Goal: Transaction & Acquisition: Purchase product/service

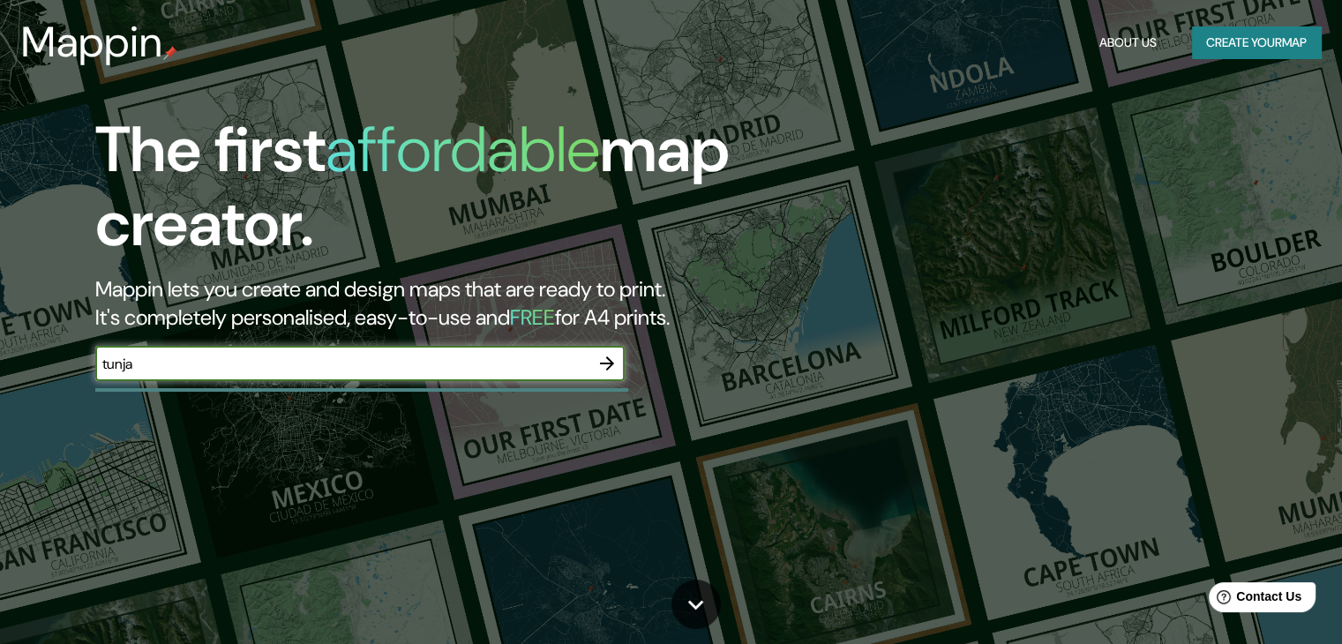
type input "tunja"
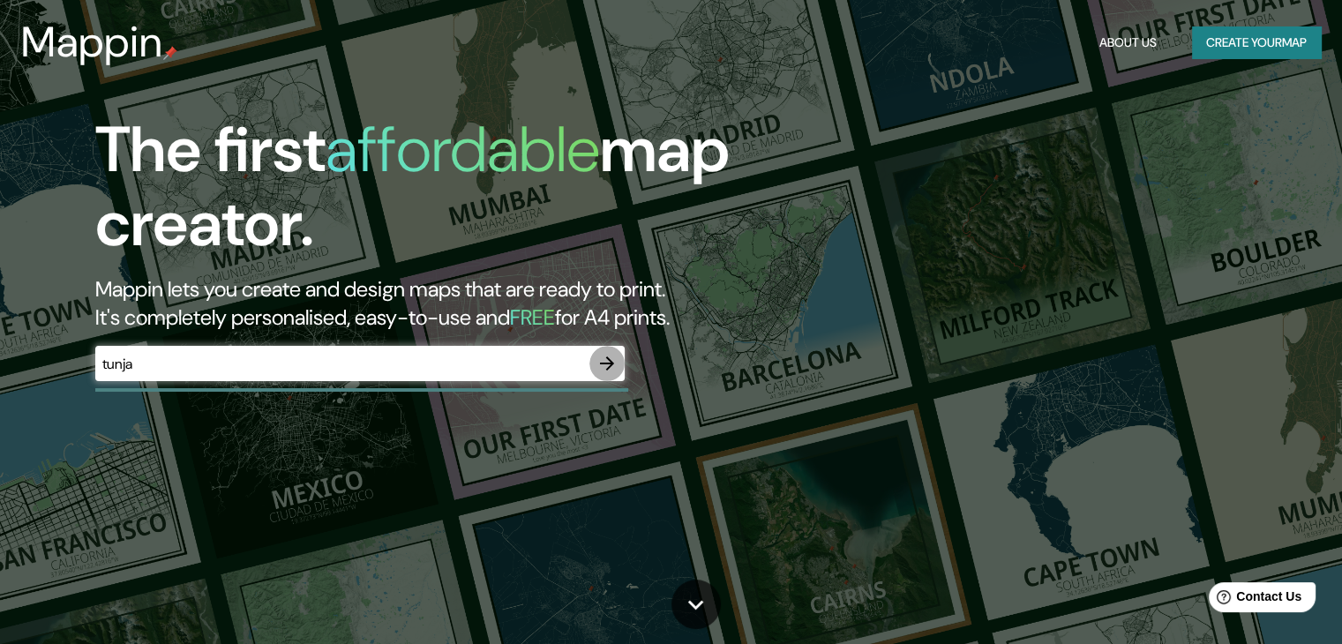
click at [605, 369] on icon "button" at bounding box center [606, 363] width 21 height 21
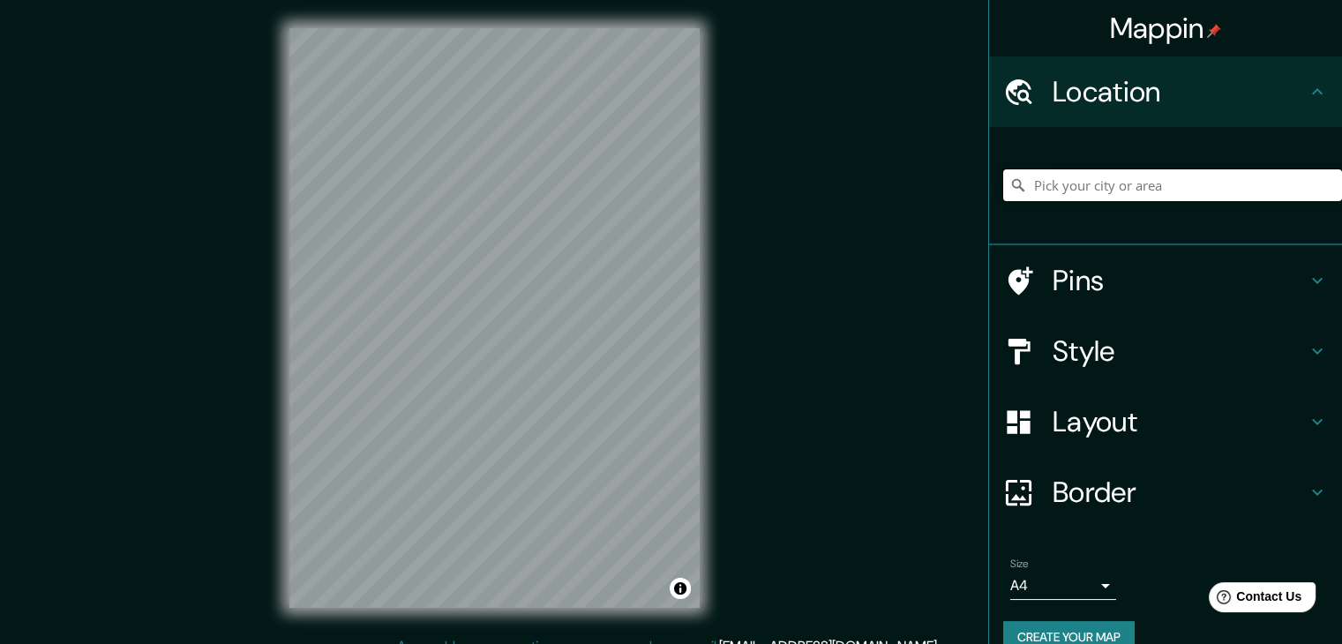
click at [1104, 183] on input "Pick your city or area" at bounding box center [1172, 185] width 339 height 32
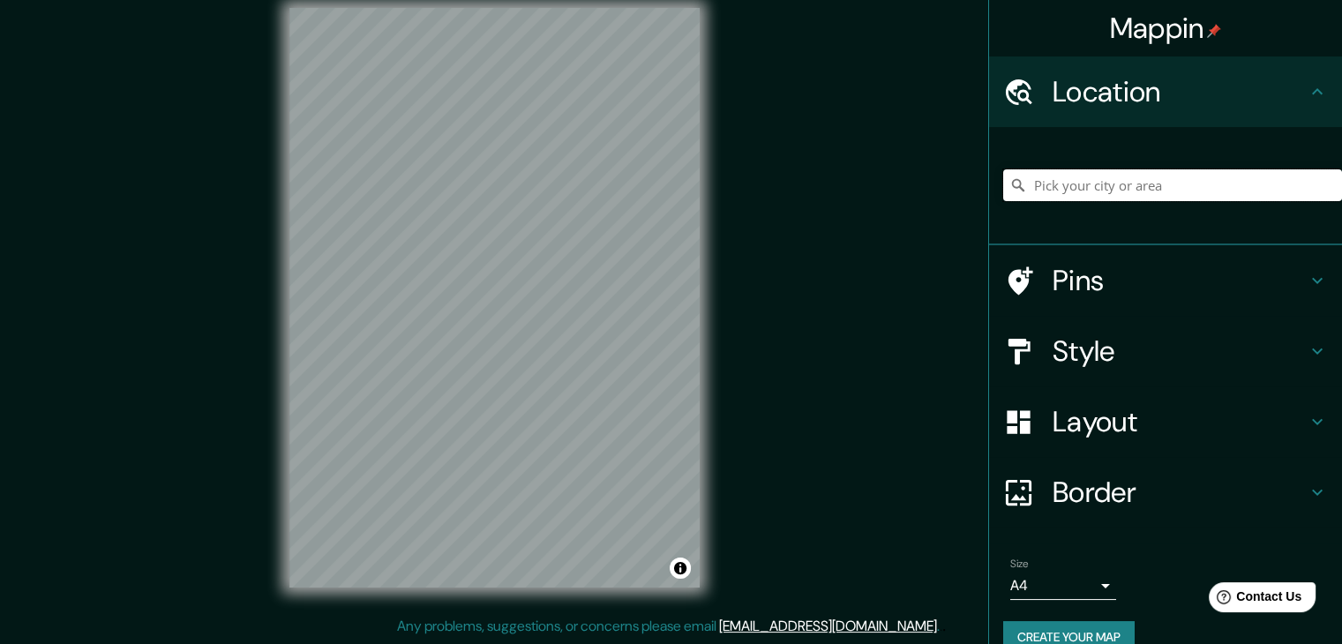
click at [1073, 183] on input "Pick your city or area" at bounding box center [1172, 185] width 339 height 32
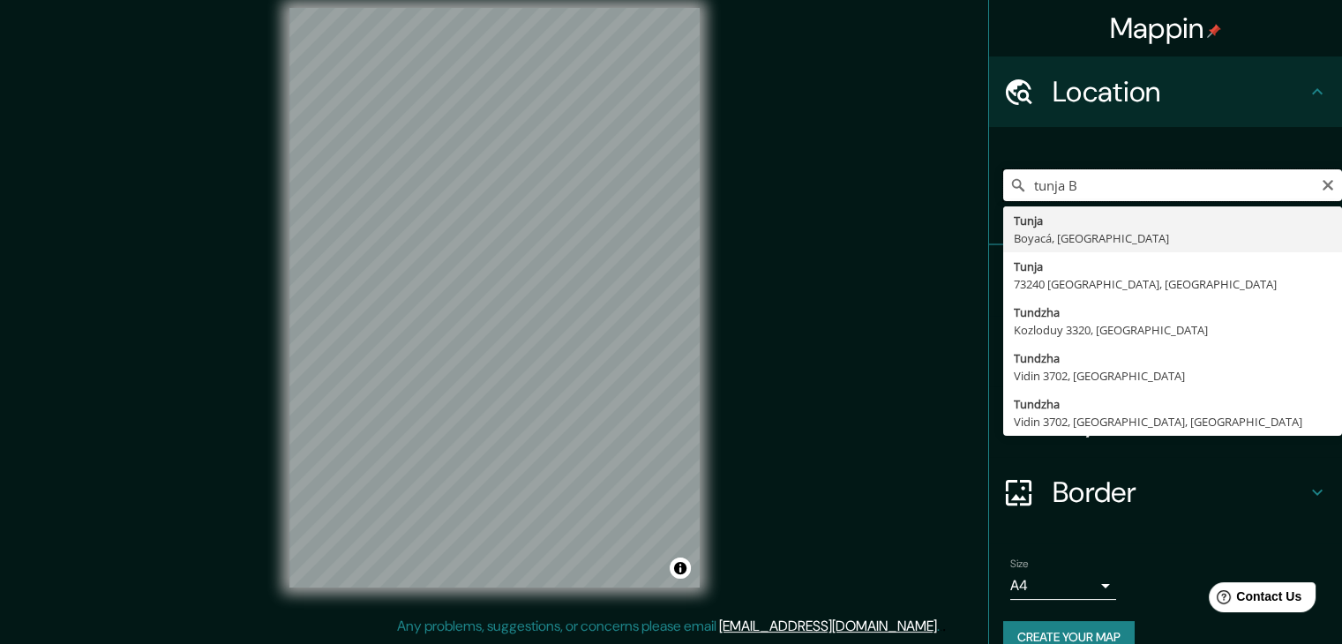
scroll to position [0, 0]
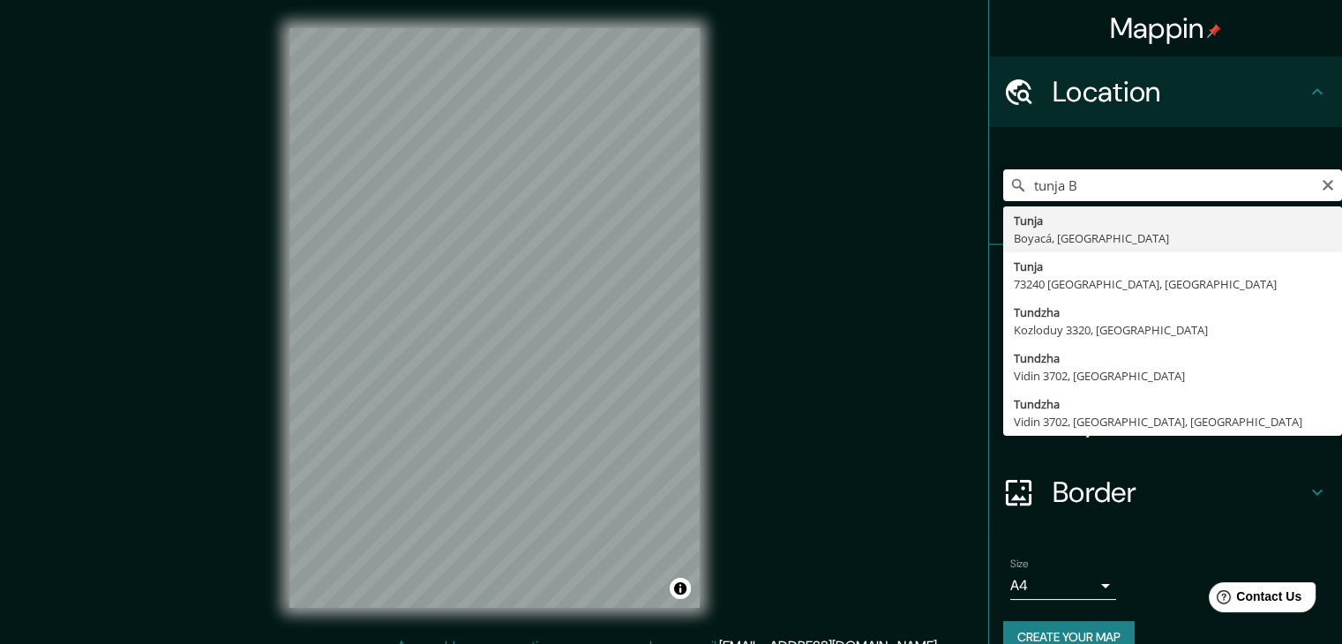
type input "Tunja, Boyacá, [GEOGRAPHIC_DATA]"
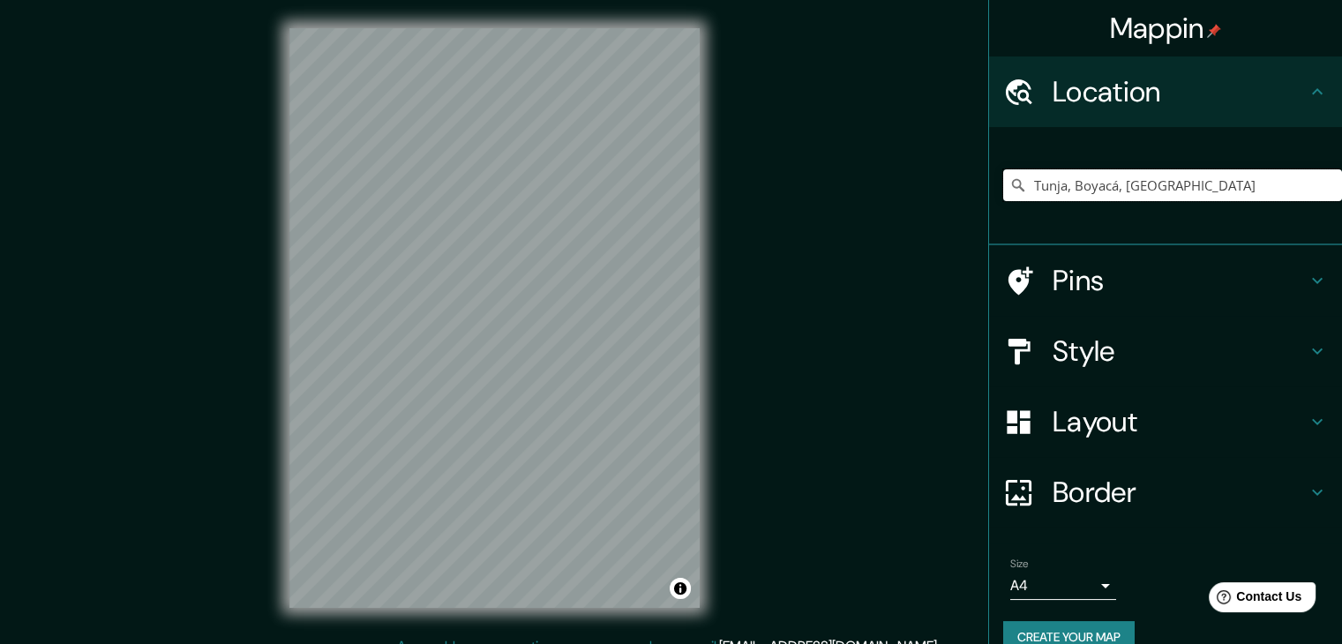
scroll to position [20, 0]
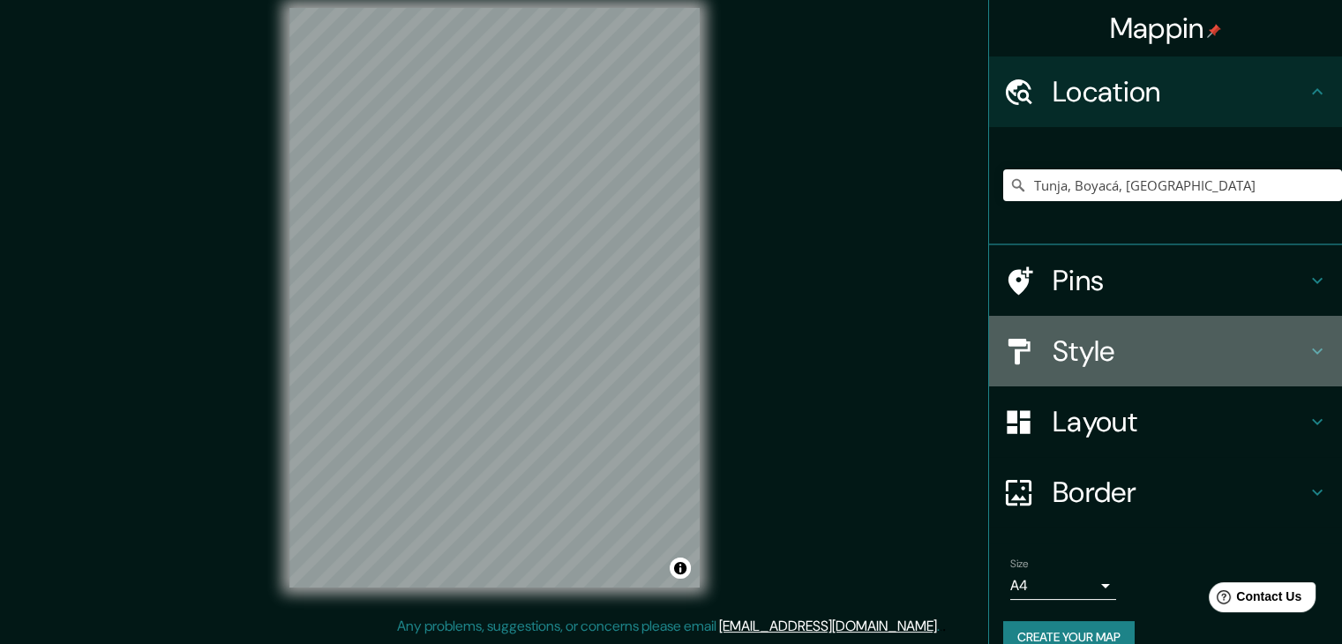
click at [1194, 347] on h4 "Style" at bounding box center [1179, 350] width 254 height 35
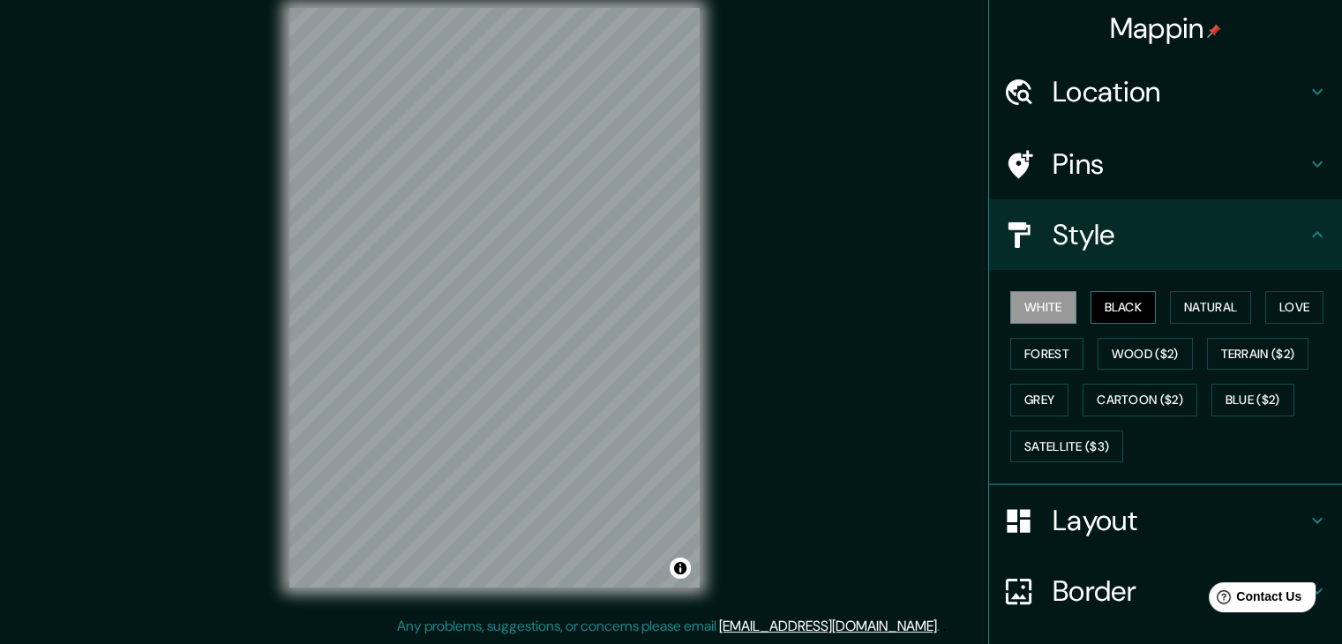
click at [1117, 305] on button "Black" at bounding box center [1123, 307] width 66 height 33
click at [1027, 301] on button "White" at bounding box center [1043, 307] width 66 height 33
click at [1200, 302] on button "Natural" at bounding box center [1210, 307] width 81 height 33
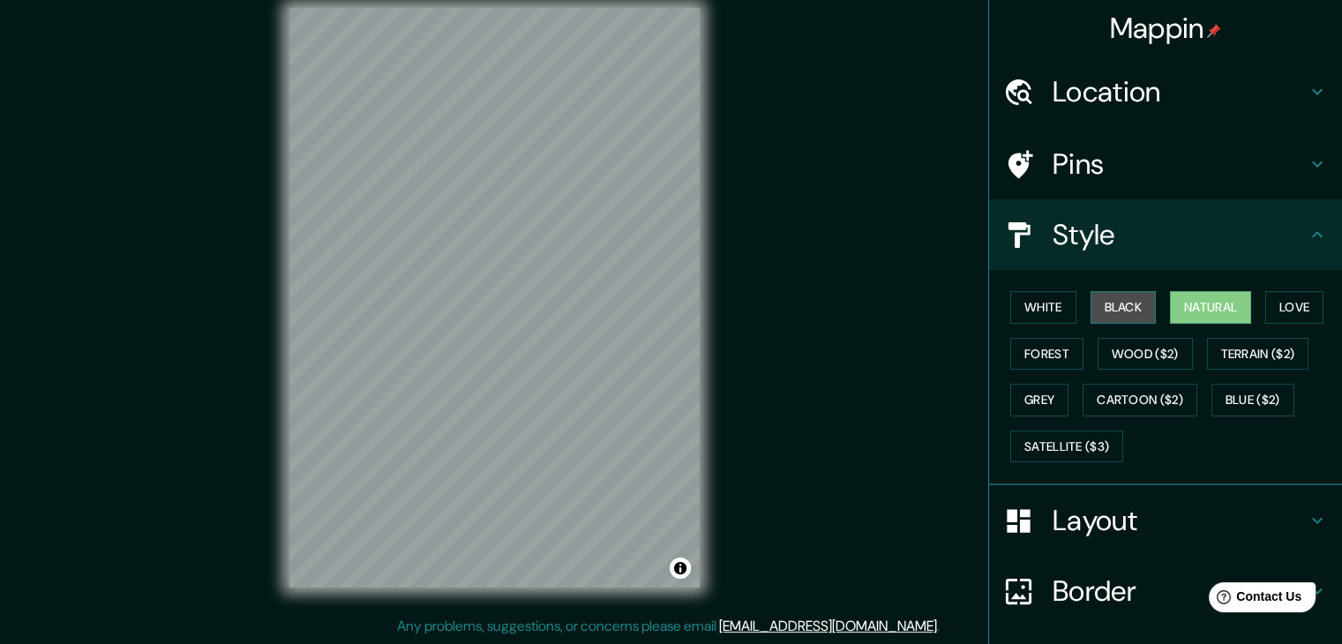
click at [1100, 305] on button "Black" at bounding box center [1123, 307] width 66 height 33
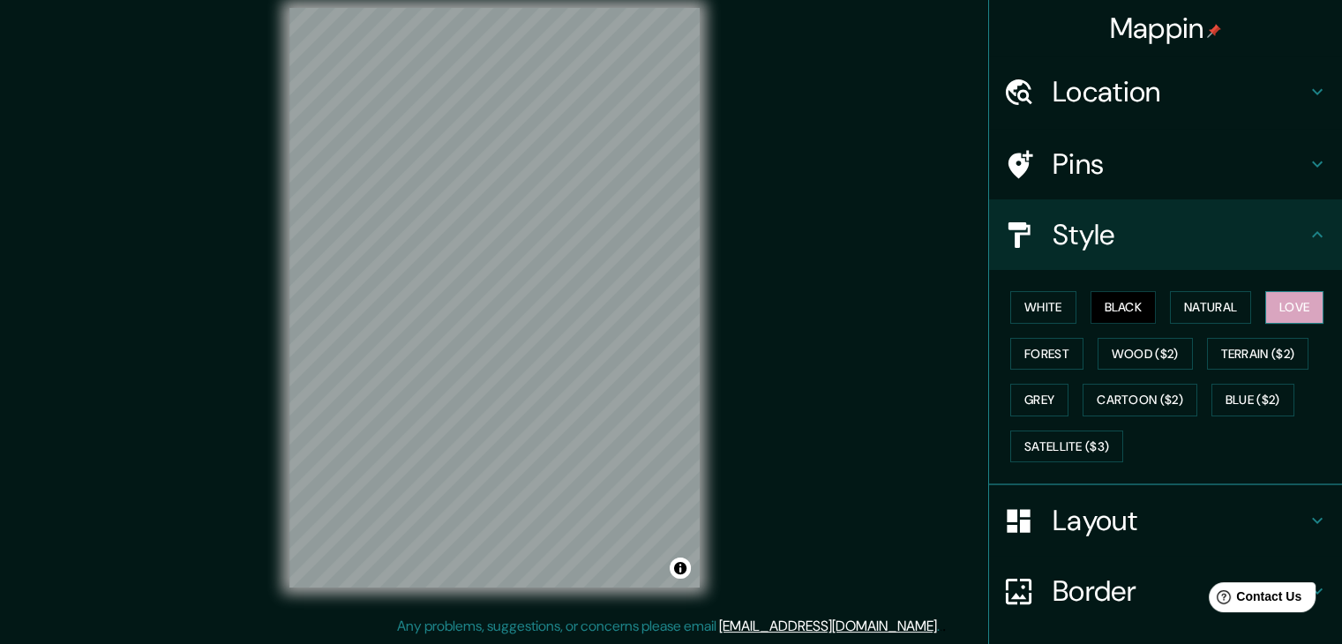
click at [1279, 301] on button "Love" at bounding box center [1294, 307] width 58 height 33
click at [1034, 364] on button "Forest" at bounding box center [1046, 354] width 73 height 33
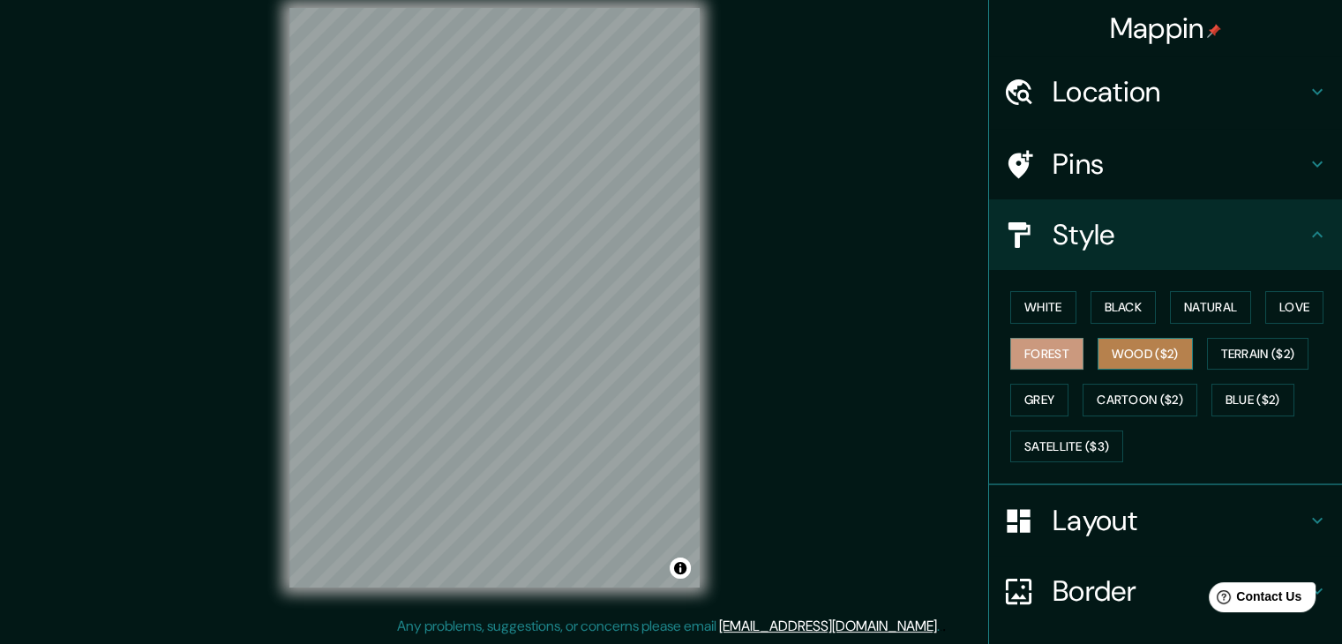
click at [1136, 347] on button "Wood ($2)" at bounding box center [1144, 354] width 95 height 33
click at [1121, 310] on button "Black" at bounding box center [1123, 307] width 66 height 33
click at [1136, 519] on h4 "Layout" at bounding box center [1179, 520] width 254 height 35
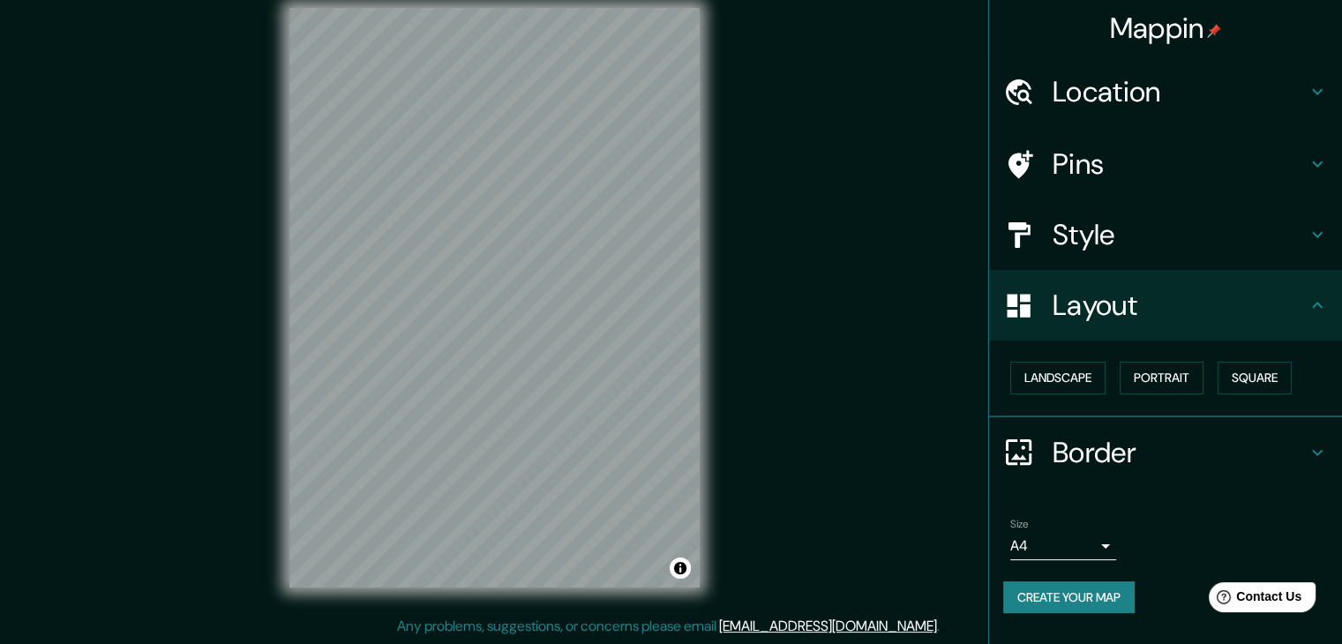
click at [1069, 241] on h4 "Style" at bounding box center [1179, 234] width 254 height 35
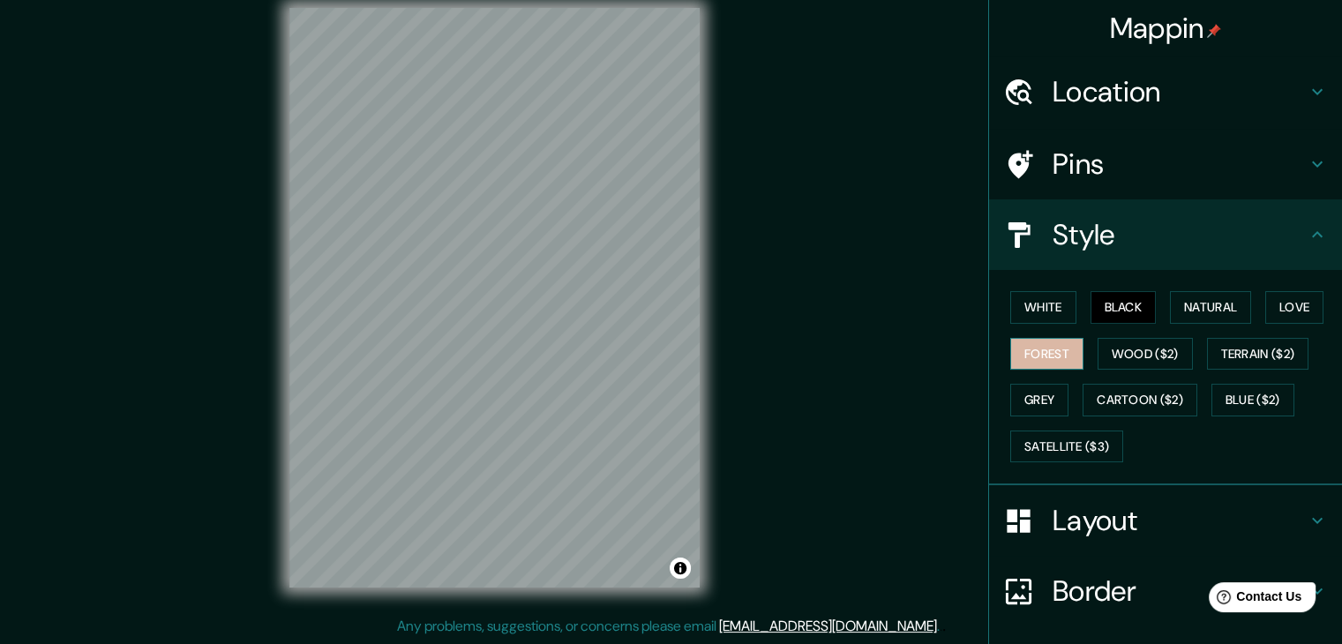
click at [1041, 353] on button "Forest" at bounding box center [1046, 354] width 73 height 33
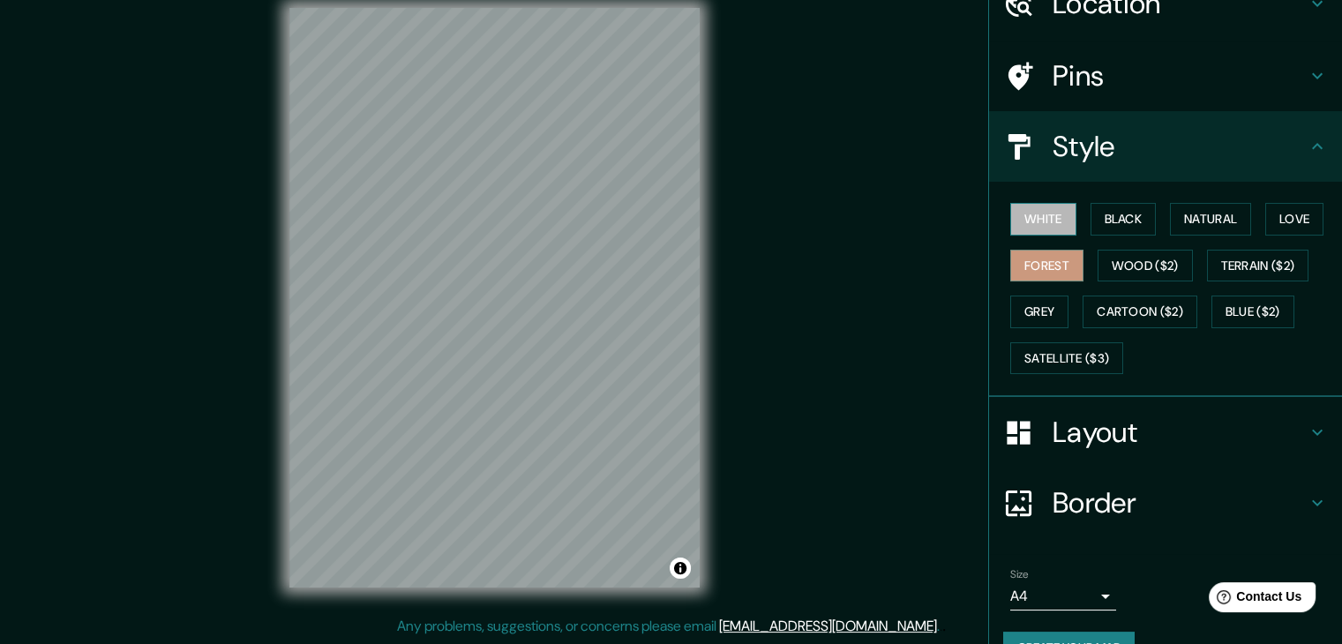
click at [1034, 221] on button "White" at bounding box center [1043, 219] width 66 height 33
click at [1094, 225] on button "Black" at bounding box center [1123, 219] width 66 height 33
click at [1047, 272] on button "Forest" at bounding box center [1046, 266] width 73 height 33
click at [1162, 265] on button "Wood ($2)" at bounding box center [1144, 266] width 95 height 33
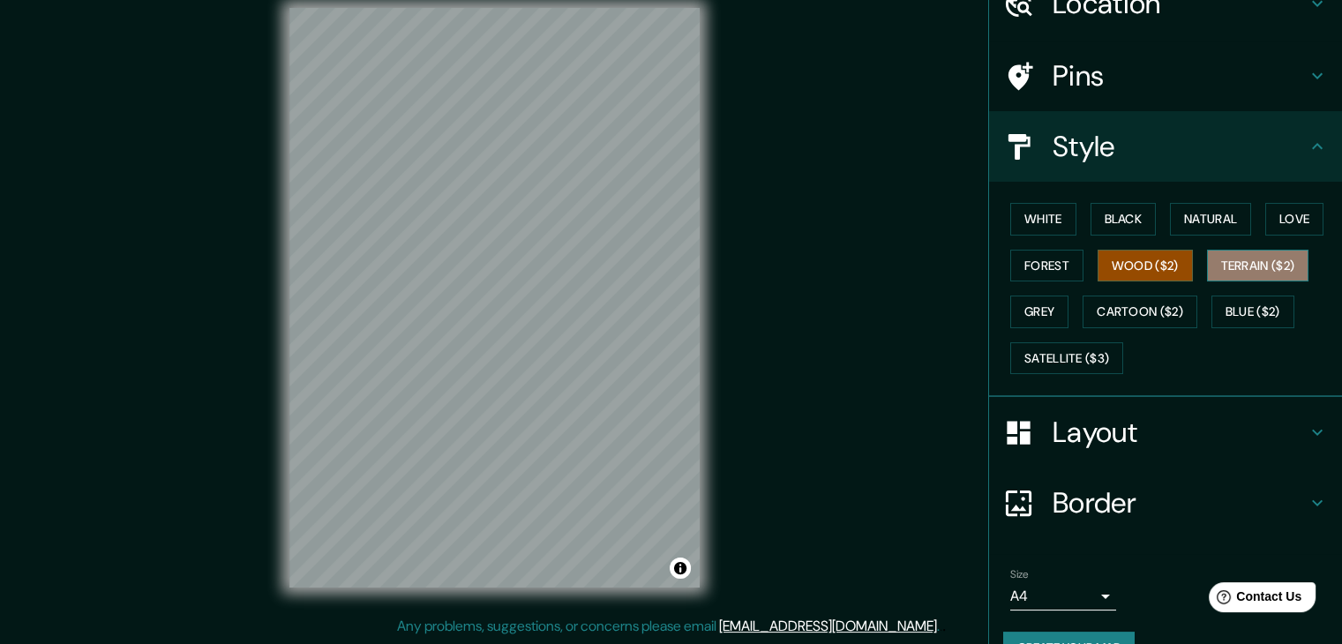
click at [1250, 250] on button "Terrain ($2)" at bounding box center [1258, 266] width 102 height 33
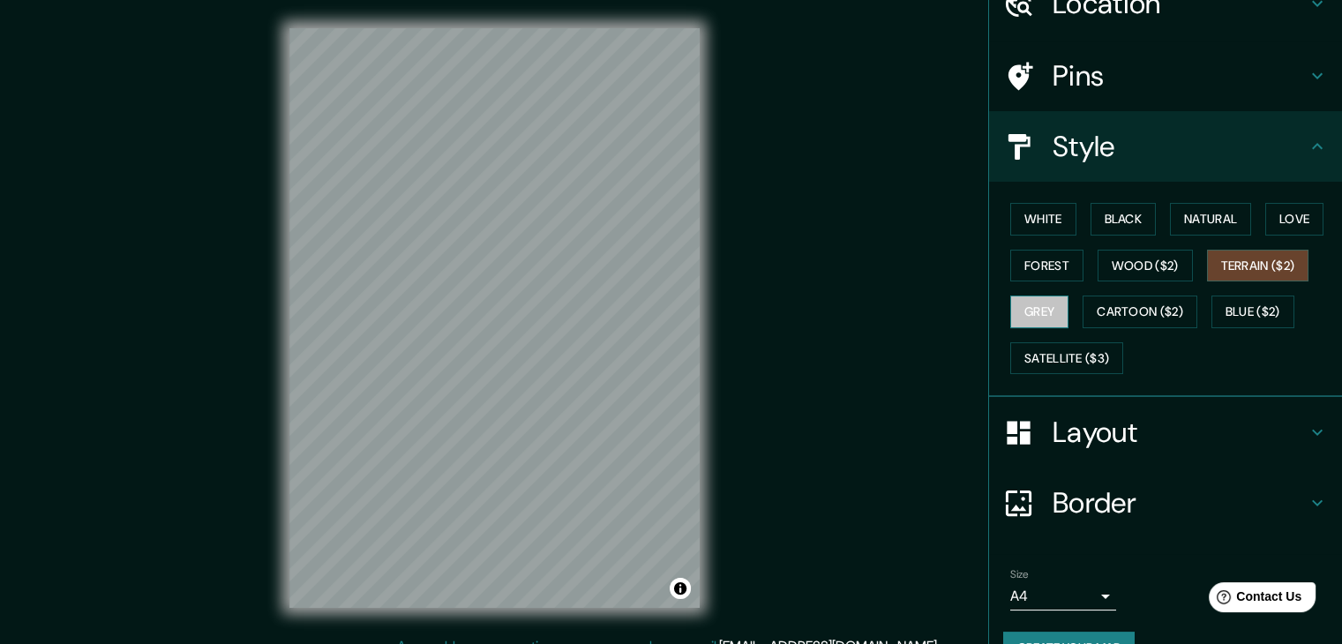
click at [1036, 313] on button "Grey" at bounding box center [1039, 311] width 58 height 33
click at [1107, 217] on button "Black" at bounding box center [1123, 219] width 66 height 33
click at [798, 517] on div "Mappin Location [GEOGRAPHIC_DATA], [GEOGRAPHIC_DATA], [GEOGRAPHIC_DATA] Pins St…" at bounding box center [671, 332] width 1342 height 664
click at [882, 491] on div "Mappin Location [GEOGRAPHIC_DATA], [GEOGRAPHIC_DATA], [GEOGRAPHIC_DATA] Pins St…" at bounding box center [671, 332] width 1342 height 664
click at [790, 435] on div "Mappin Location [GEOGRAPHIC_DATA], [GEOGRAPHIC_DATA], [GEOGRAPHIC_DATA] Pins St…" at bounding box center [671, 332] width 1342 height 664
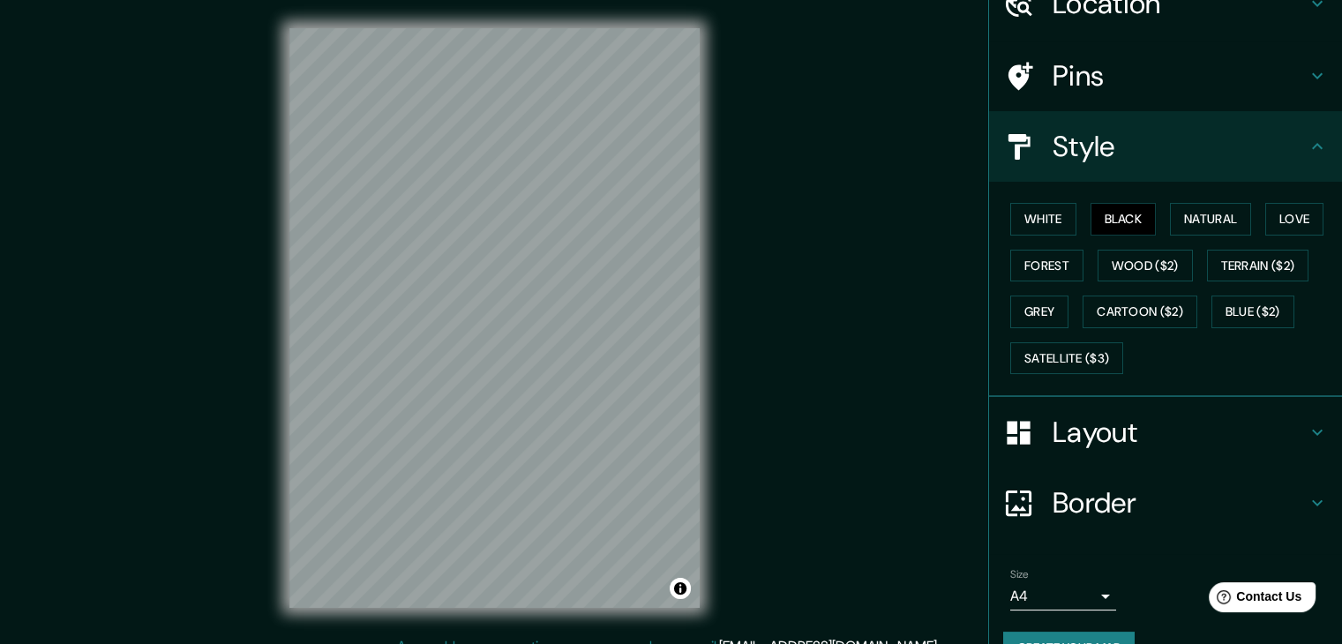
click at [742, 451] on div "Mappin Location [GEOGRAPHIC_DATA], [GEOGRAPHIC_DATA], [GEOGRAPHIC_DATA] Pins St…" at bounding box center [671, 332] width 1342 height 664
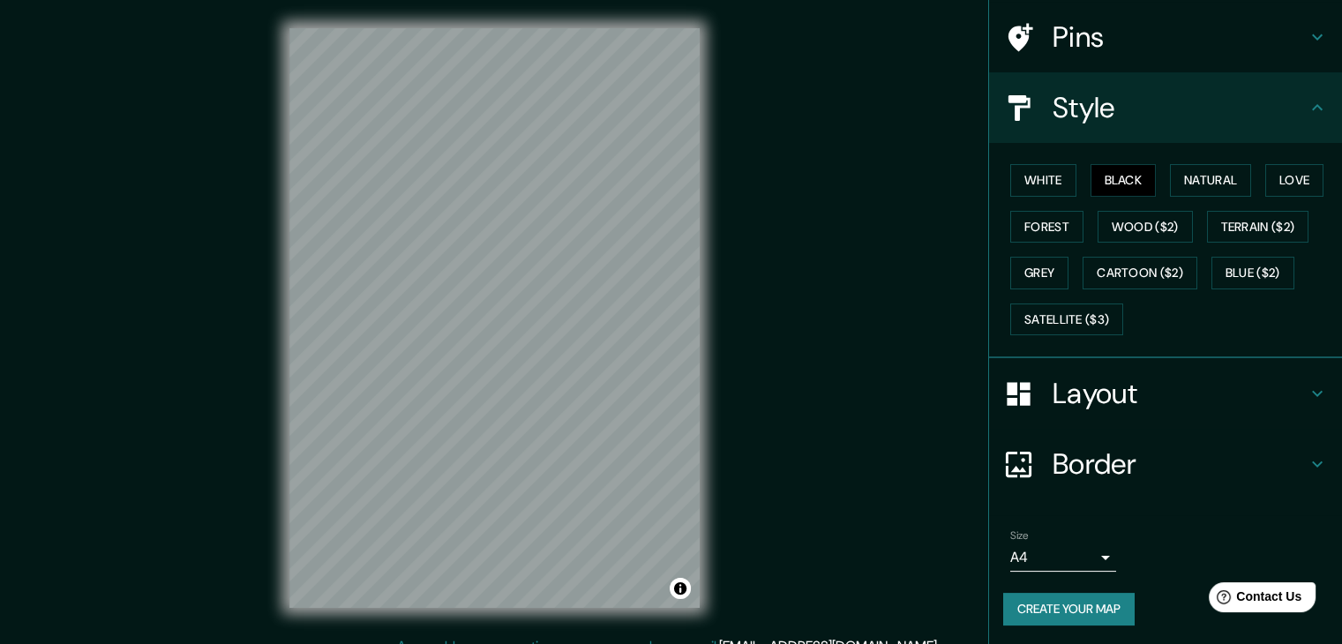
scroll to position [20, 0]
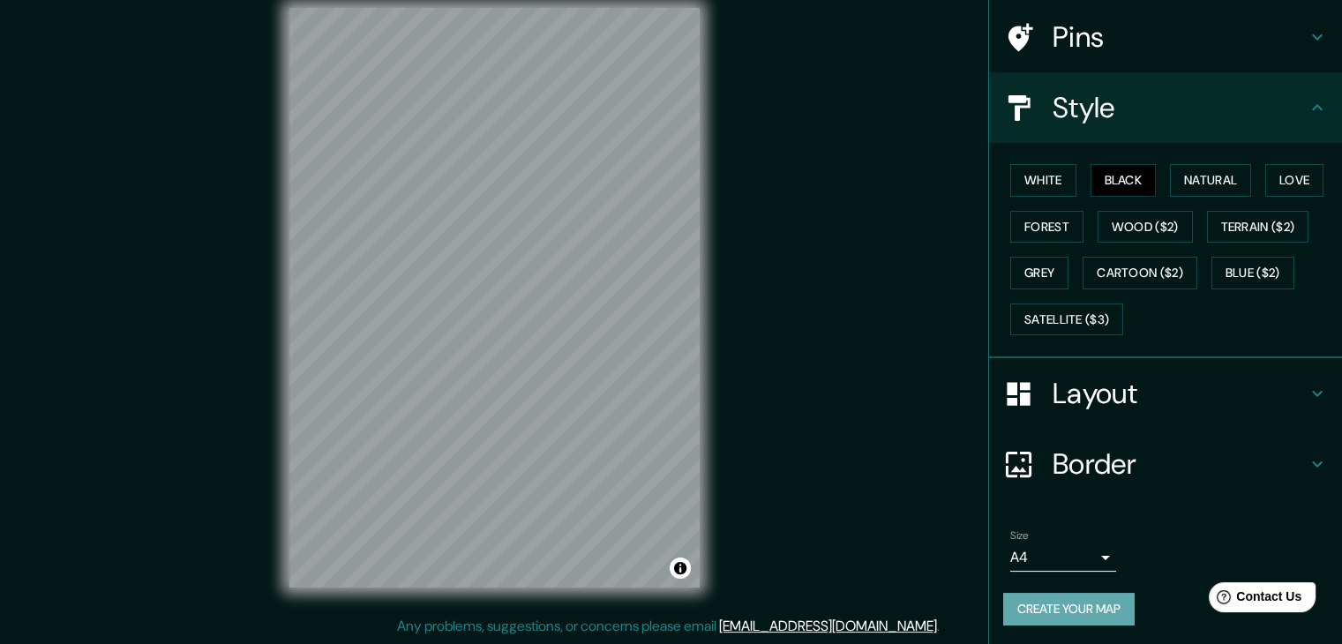
click at [1085, 609] on button "Create your map" at bounding box center [1068, 609] width 131 height 33
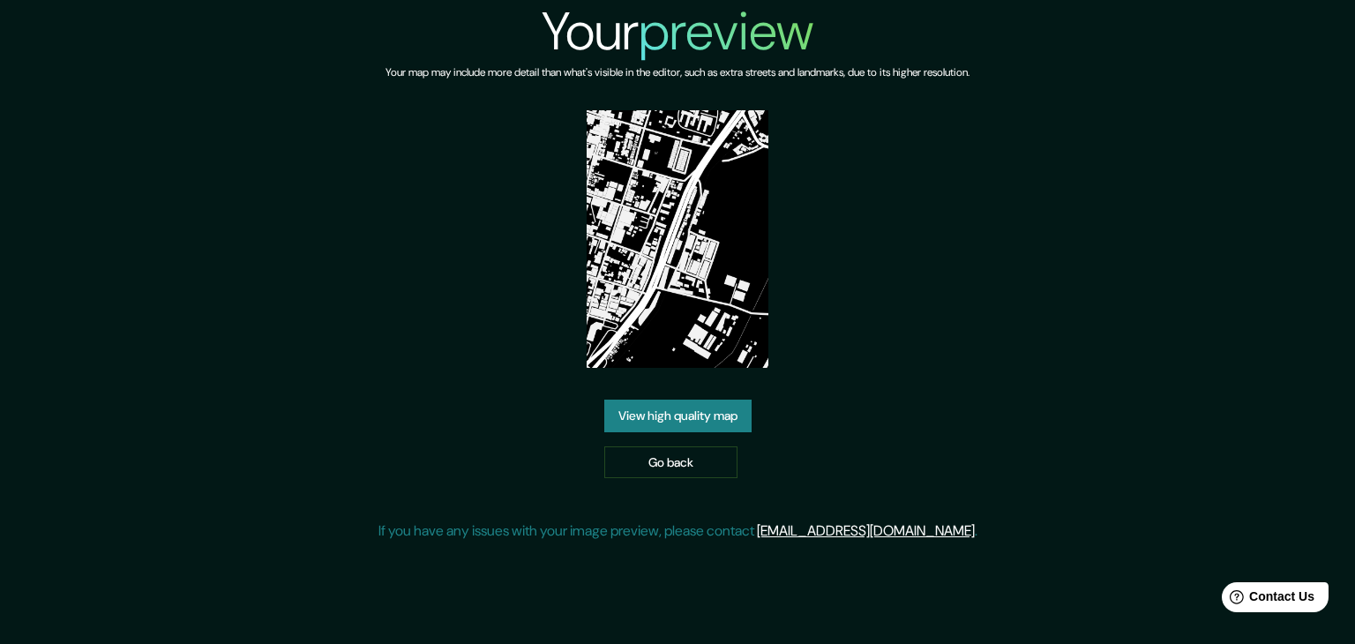
click at [696, 422] on link "View high quality map" at bounding box center [677, 416] width 147 height 33
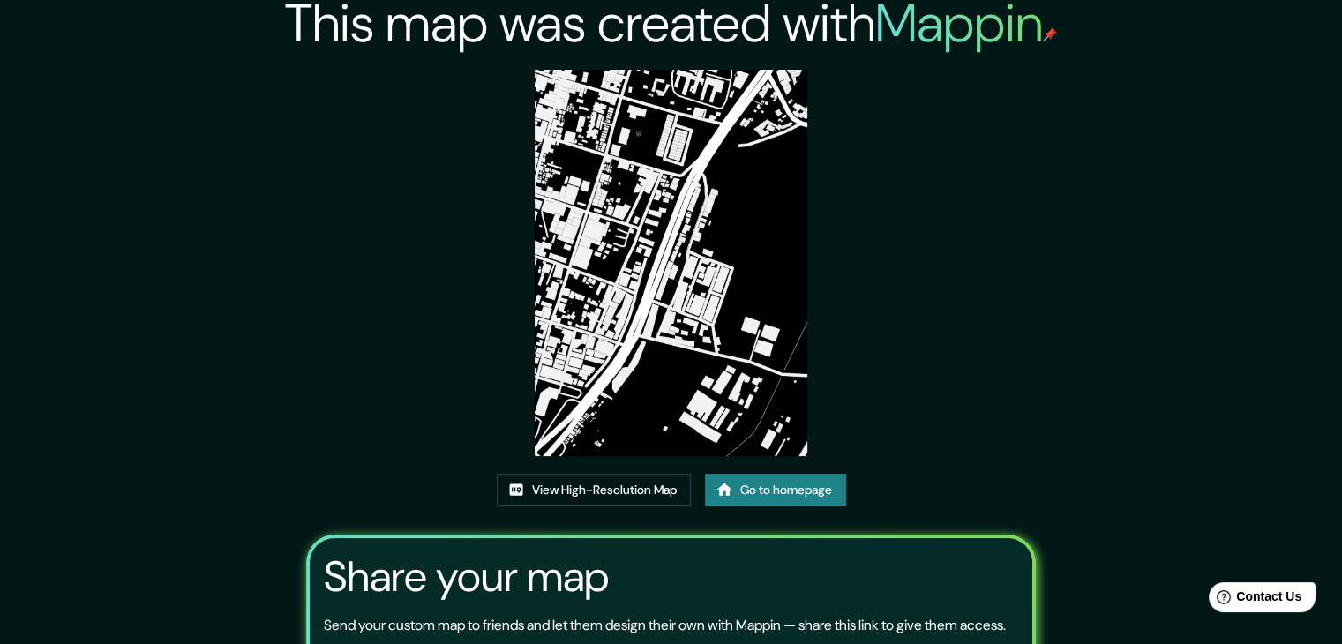
scroll to position [184, 0]
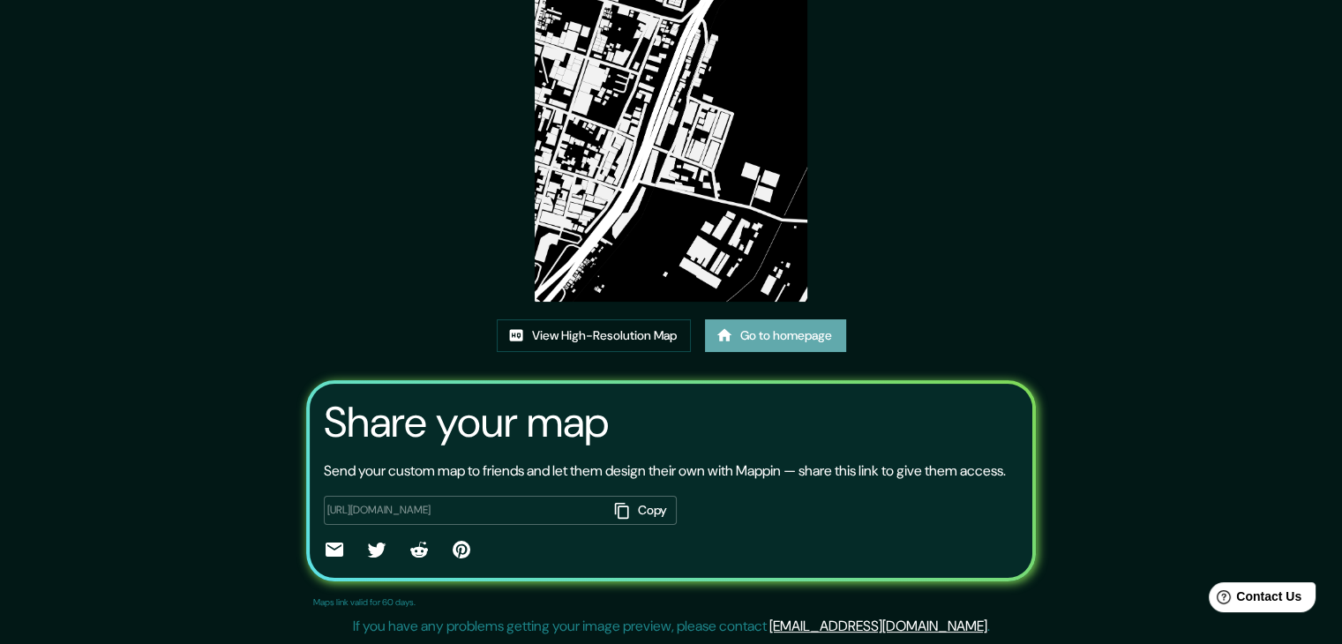
click at [783, 319] on link "Go to homepage" at bounding box center [775, 335] width 141 height 33
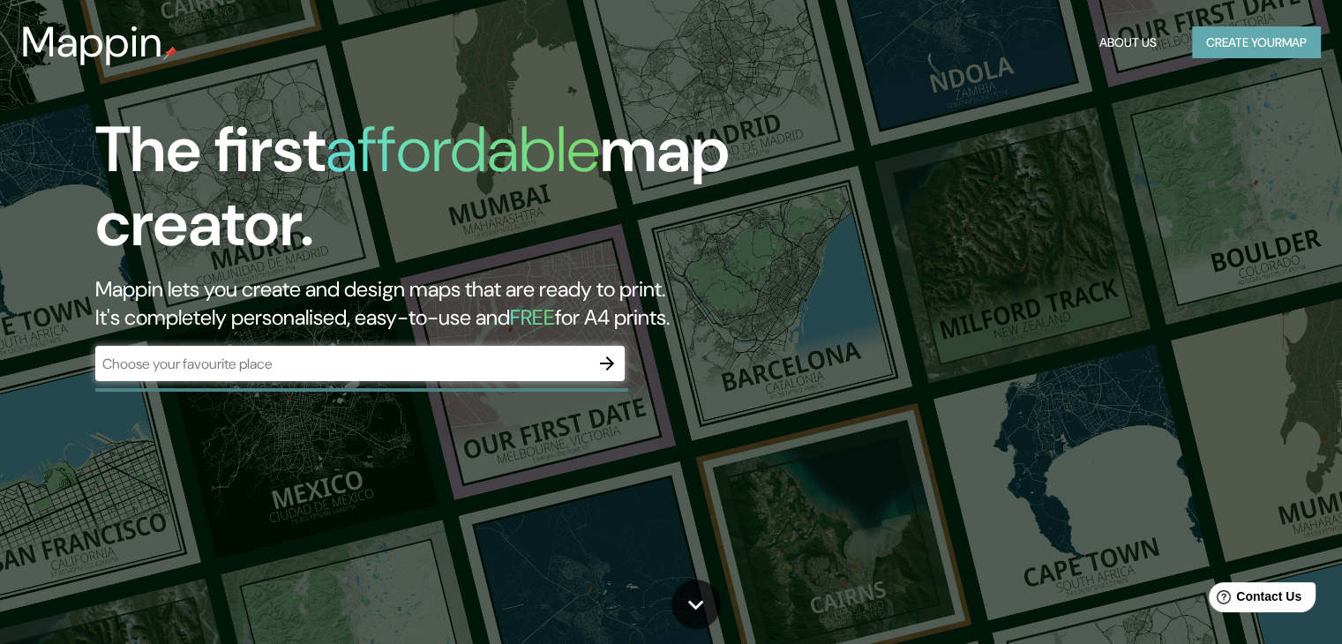
click at [1252, 42] on button "Create your map" at bounding box center [1256, 42] width 129 height 33
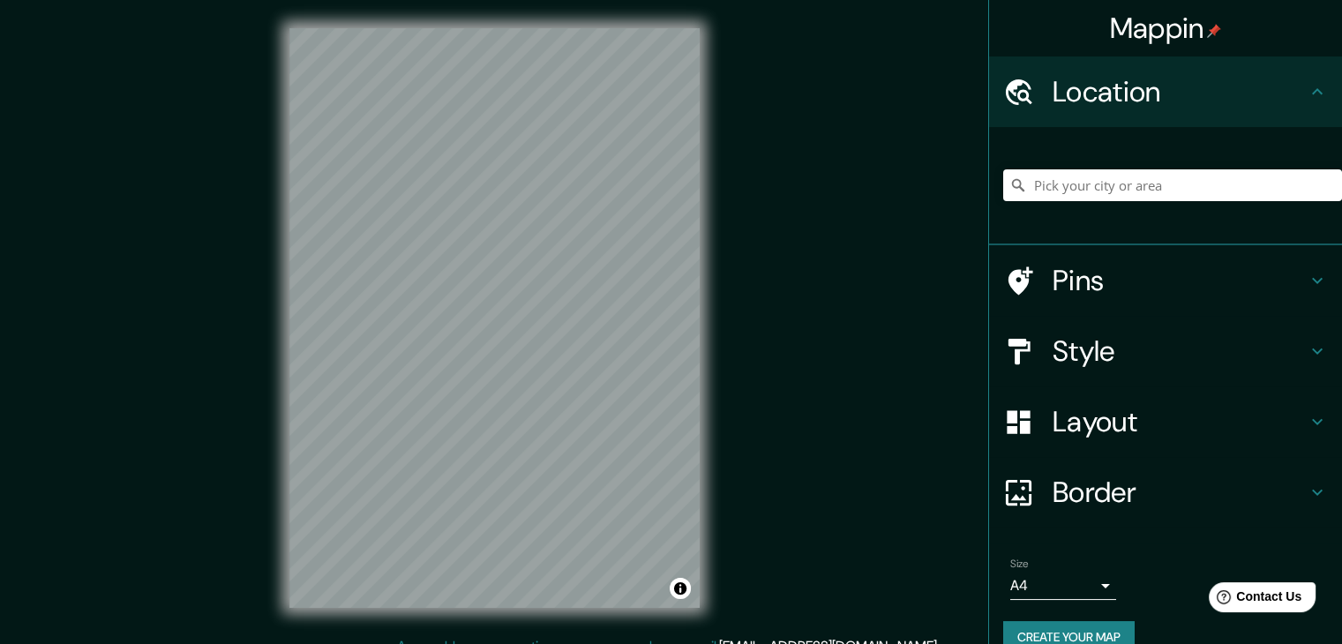
click at [804, 336] on div "Mappin Location Pins Style Layout Border Choose a border. Hint : you can make l…" at bounding box center [671, 332] width 1342 height 664
click at [1093, 184] on input "Pick your city or area" at bounding box center [1172, 185] width 339 height 32
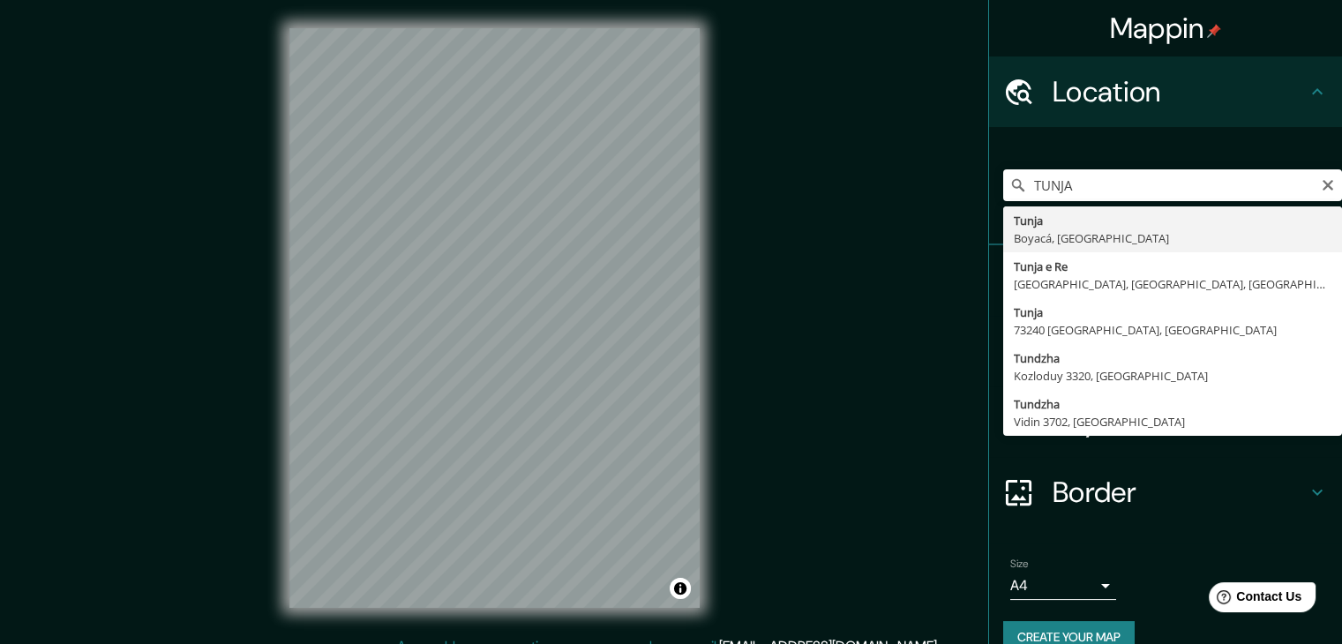
type input "Tunja, Boyacá, [GEOGRAPHIC_DATA]"
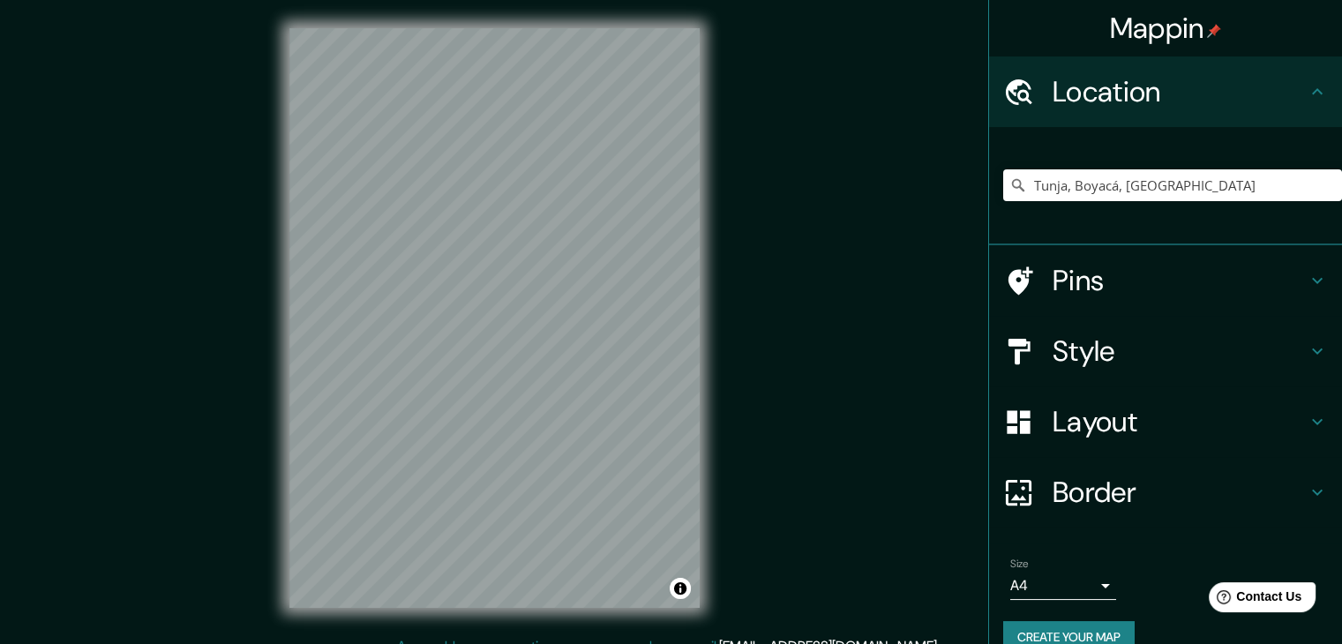
click at [728, 286] on div "Mappin Location [GEOGRAPHIC_DATA], [GEOGRAPHIC_DATA], [GEOGRAPHIC_DATA] Pins St…" at bounding box center [671, 332] width 1342 height 664
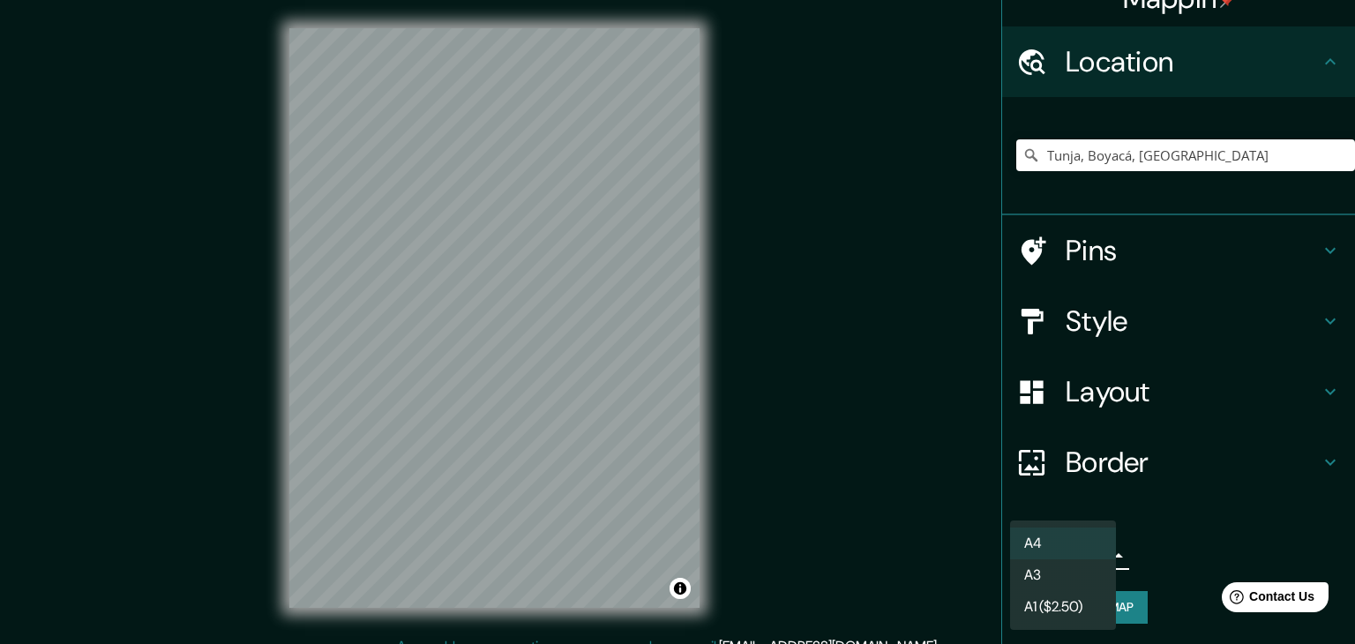
click at [1085, 544] on body "Mappin Location Tunja, Boyacá, Colombia Pins Style Layout Border Choose a borde…" at bounding box center [677, 322] width 1355 height 644
click at [1076, 569] on li "A3" at bounding box center [1063, 575] width 106 height 32
type input "a4"
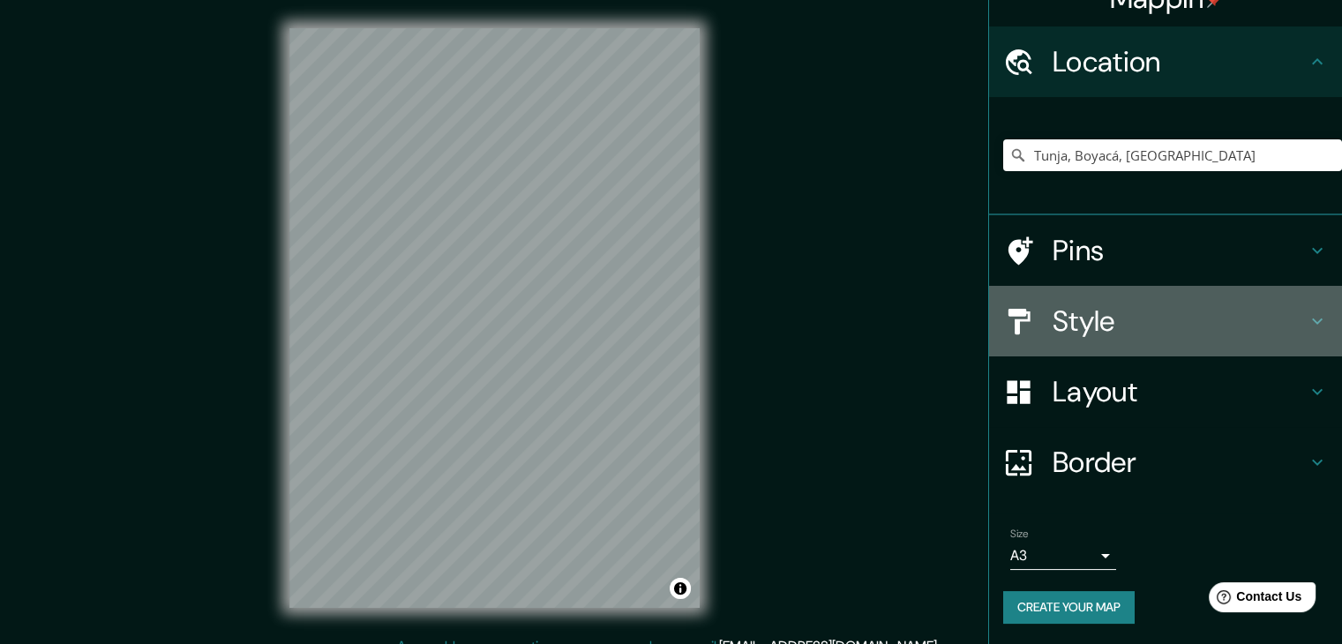
click at [1080, 318] on h4 "Style" at bounding box center [1179, 320] width 254 height 35
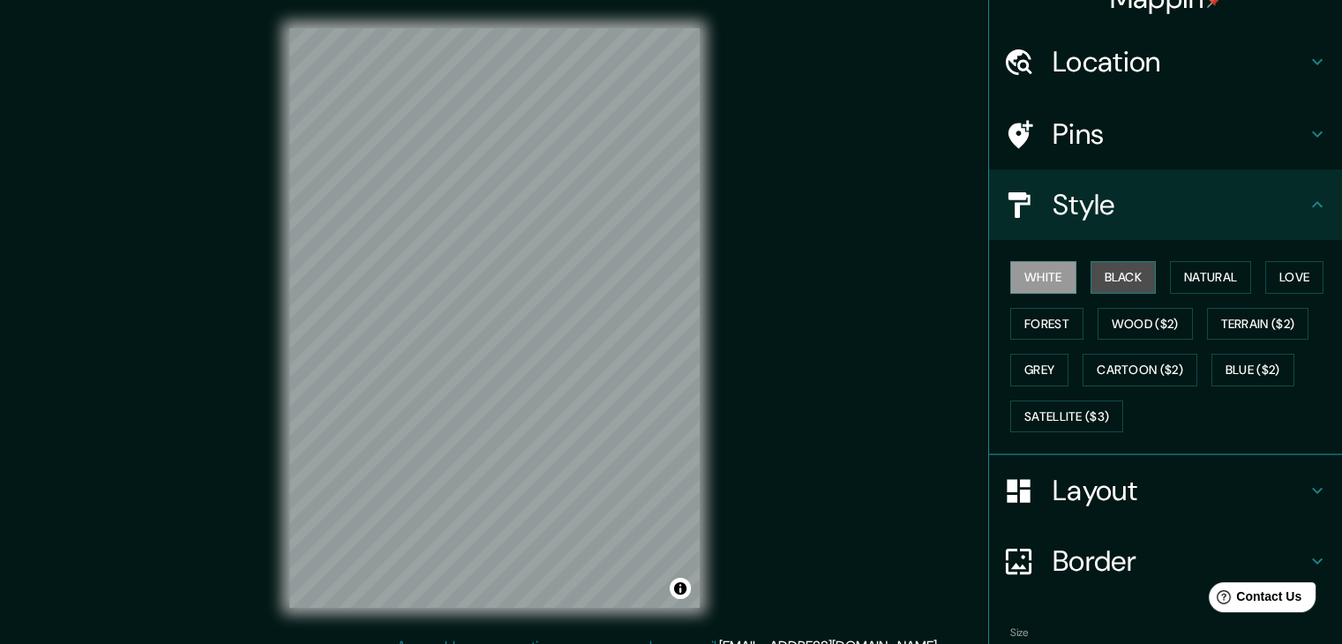
click at [1101, 269] on button "Black" at bounding box center [1123, 277] width 66 height 33
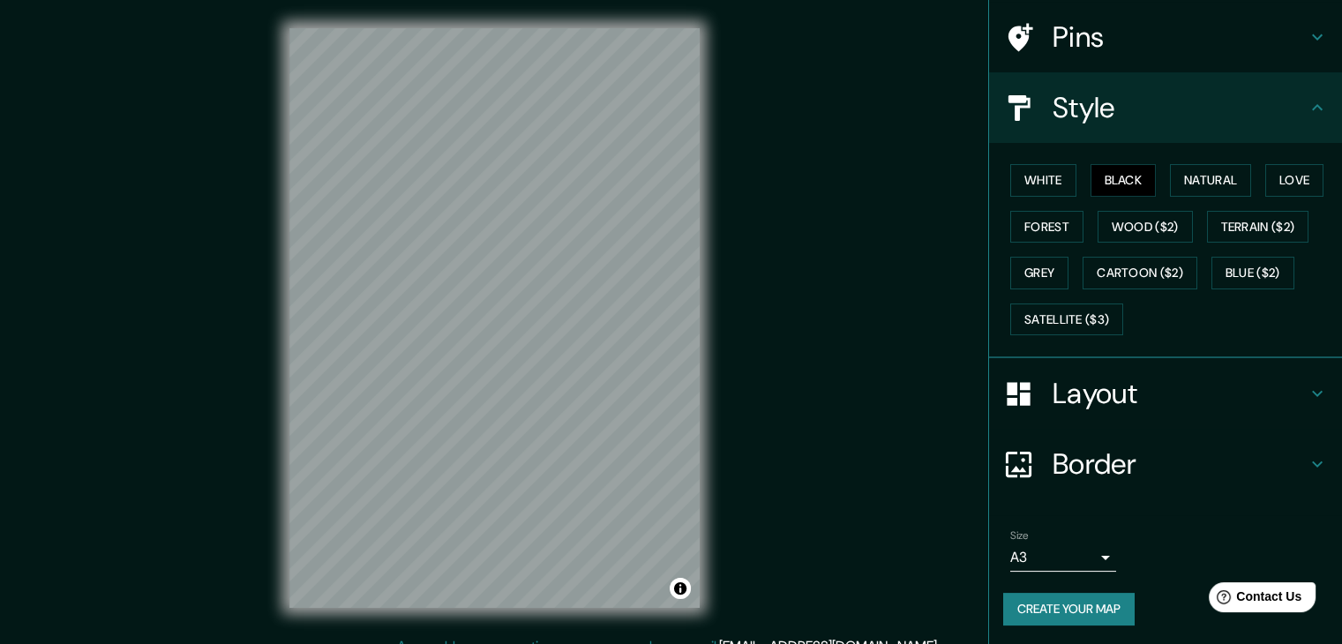
scroll to position [20, 0]
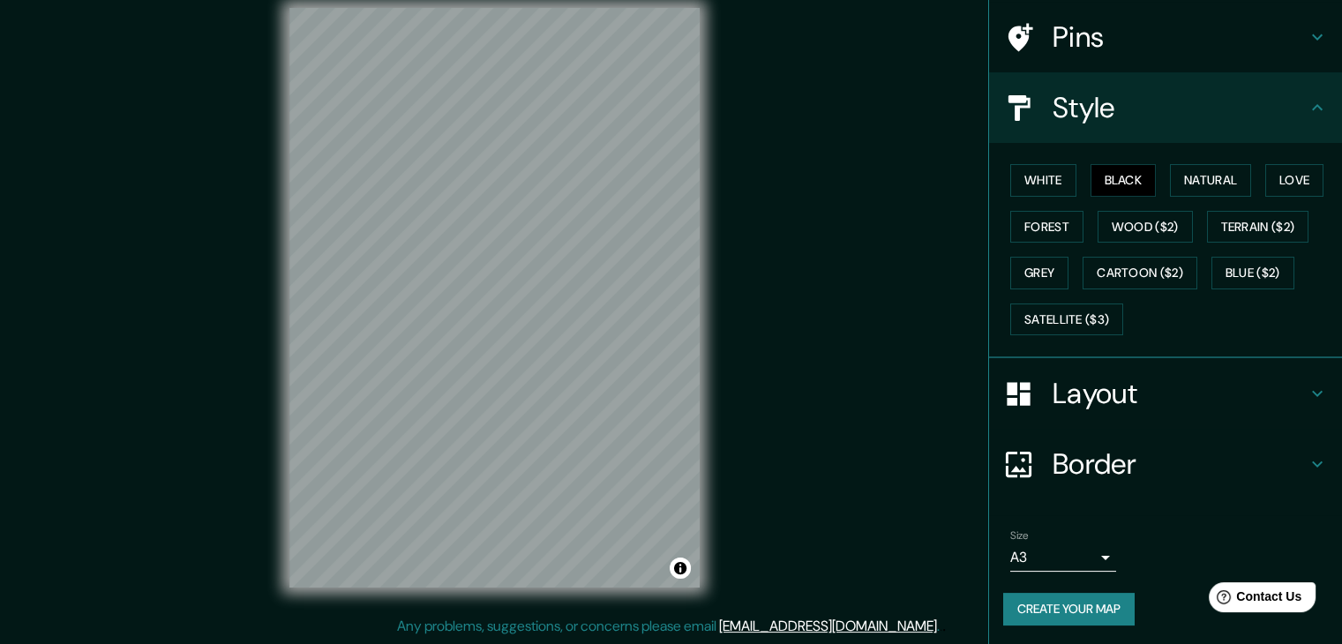
click at [1097, 607] on button "Create your map" at bounding box center [1068, 609] width 131 height 33
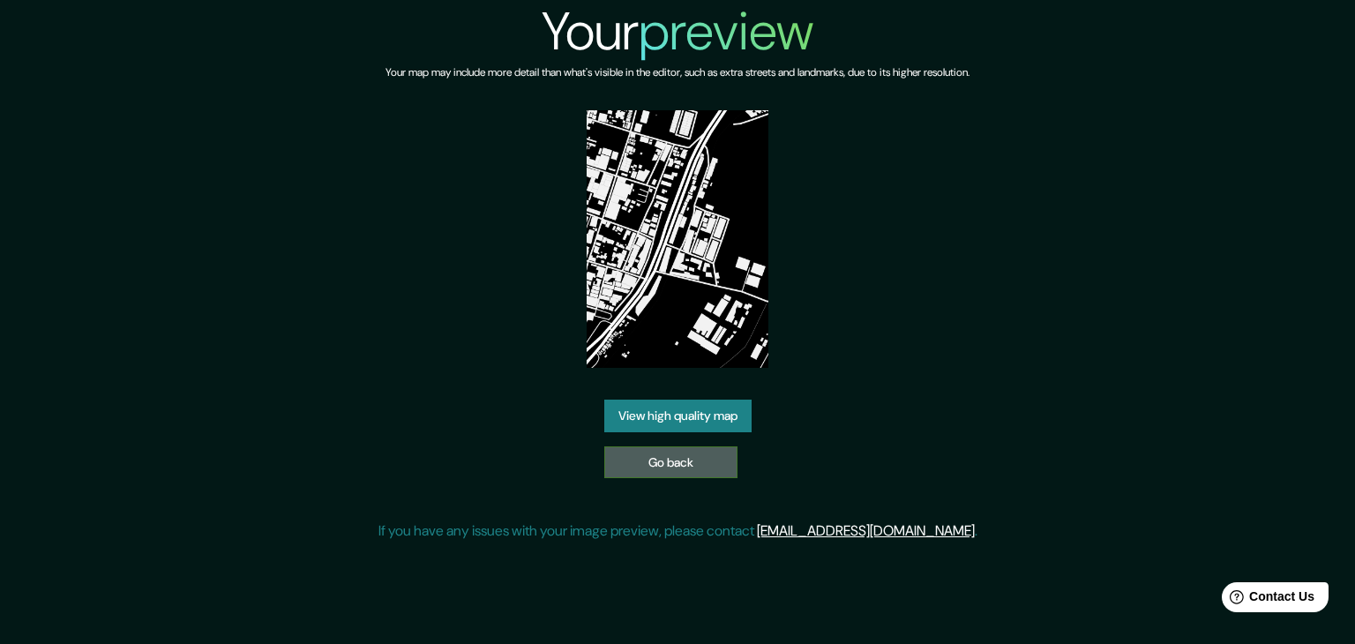
click at [656, 456] on link "Go back" at bounding box center [670, 462] width 133 height 33
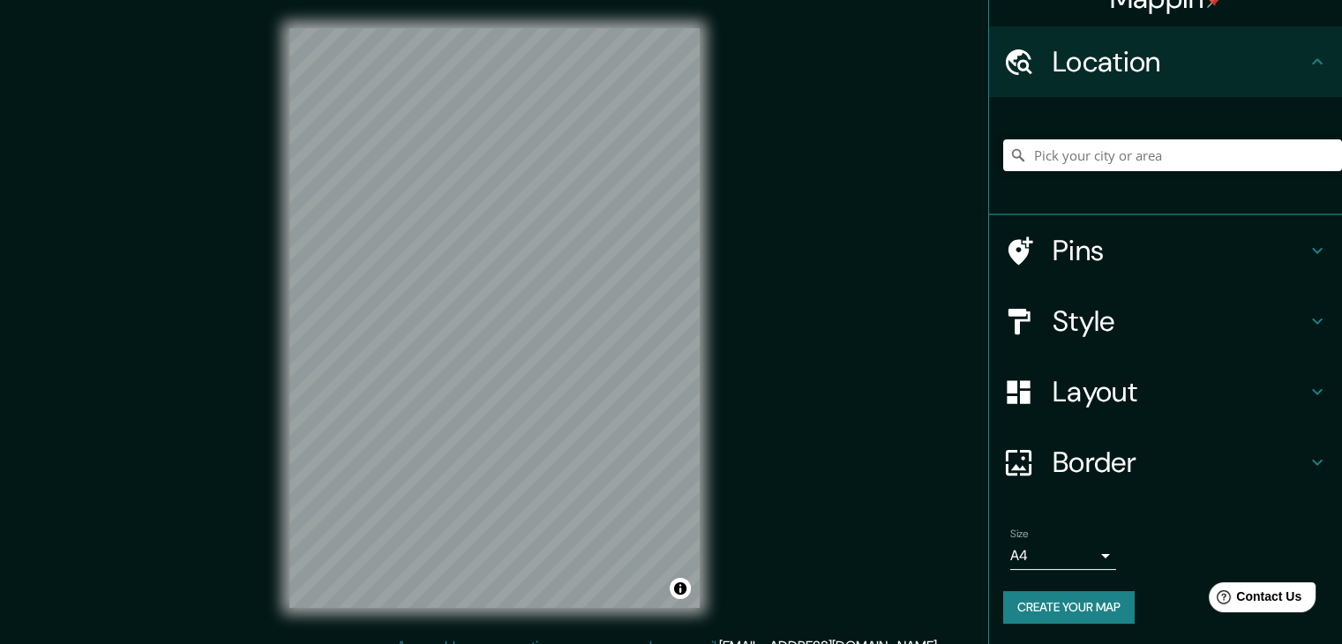
scroll to position [20, 0]
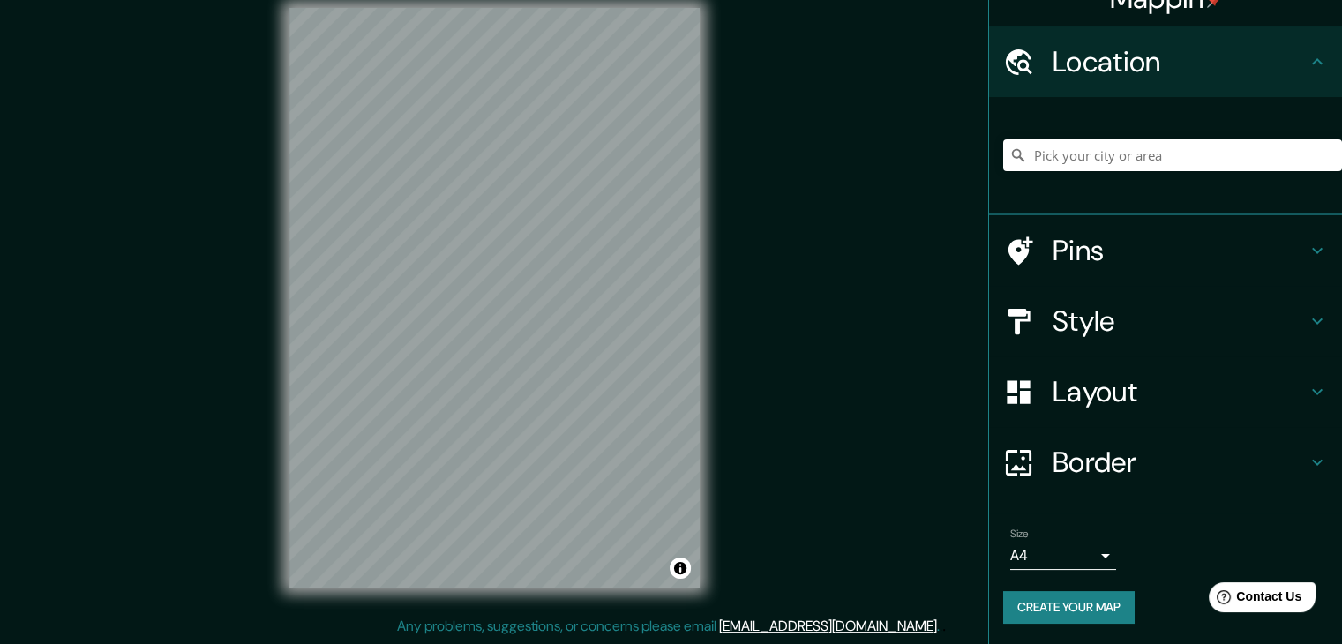
click at [1097, 468] on h4 "Border" at bounding box center [1179, 462] width 254 height 35
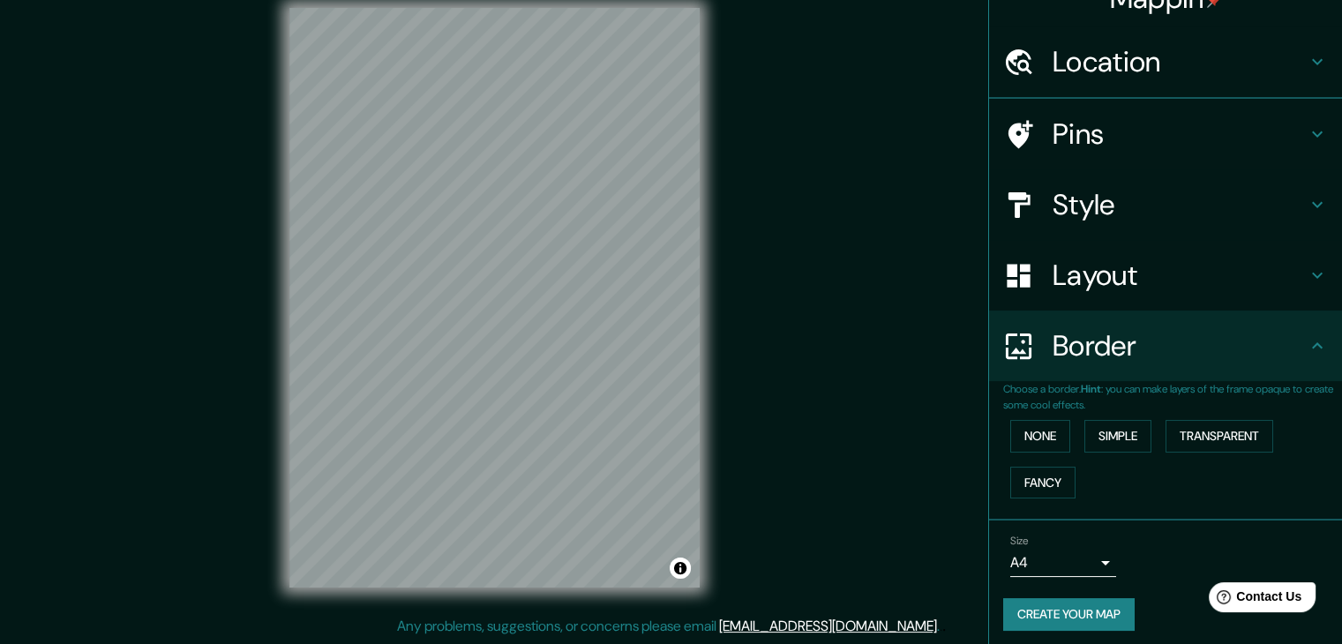
scroll to position [30, 0]
click at [1137, 275] on h4 "Layout" at bounding box center [1179, 275] width 254 height 35
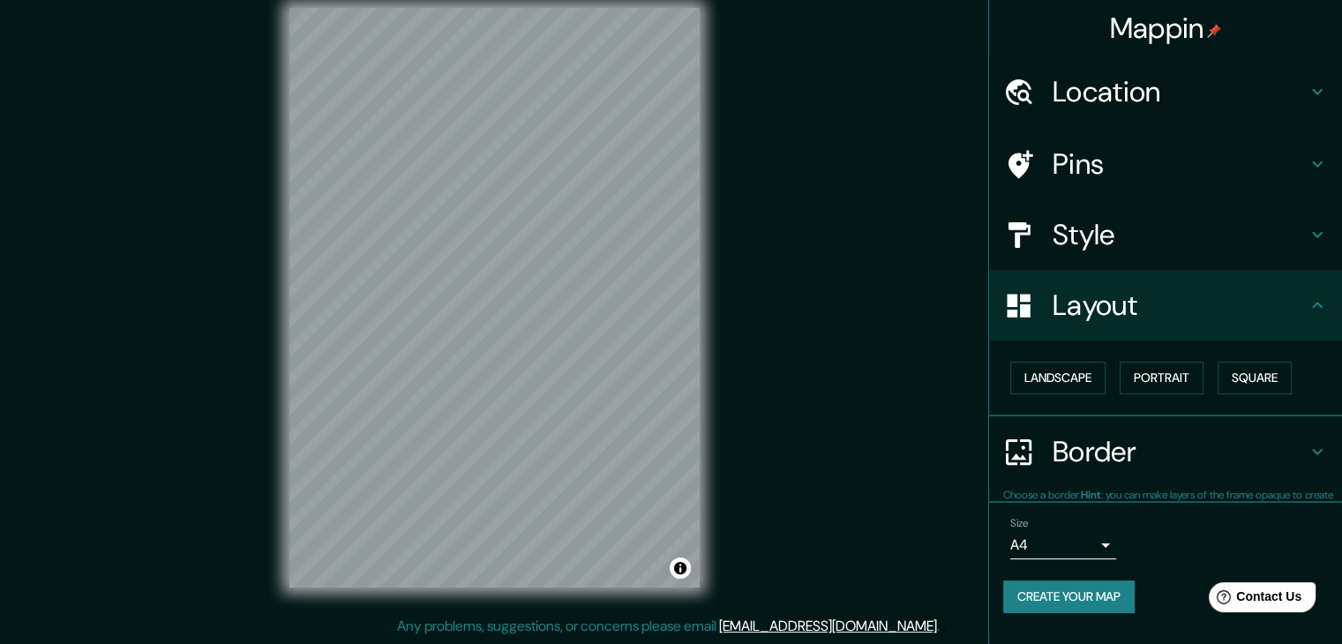
scroll to position [0, 0]
click at [1148, 86] on h4 "Location" at bounding box center [1179, 91] width 254 height 35
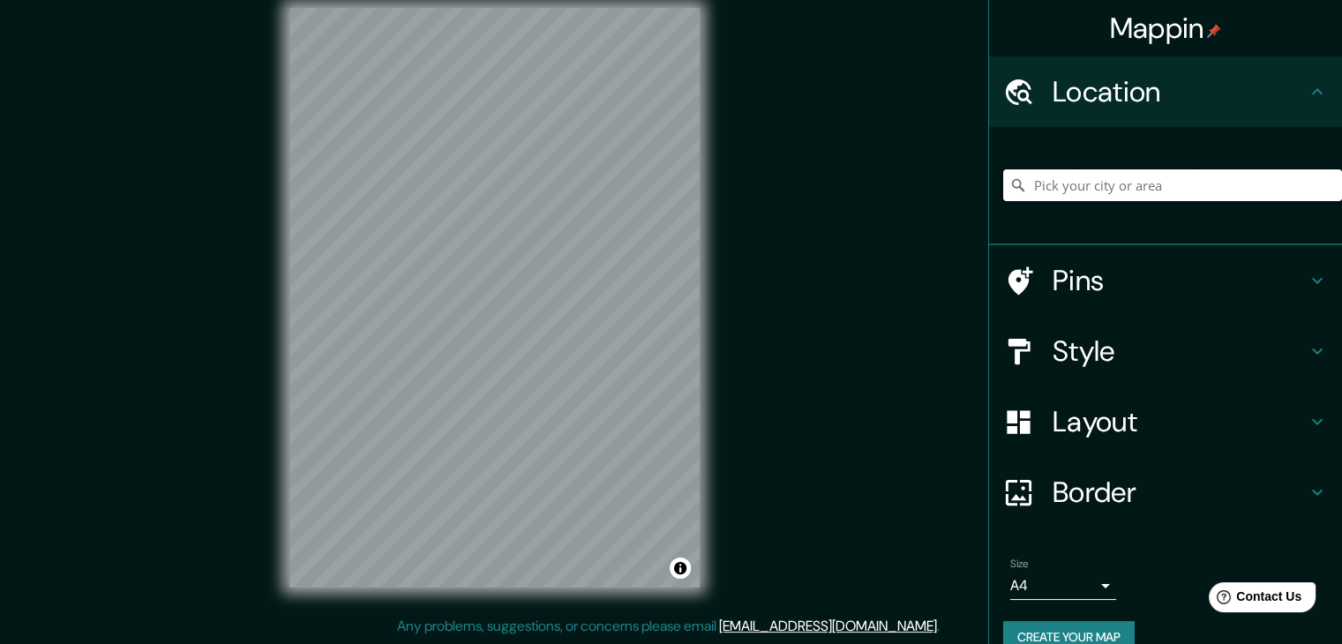
click at [1076, 176] on input "Pick your city or area" at bounding box center [1172, 185] width 339 height 32
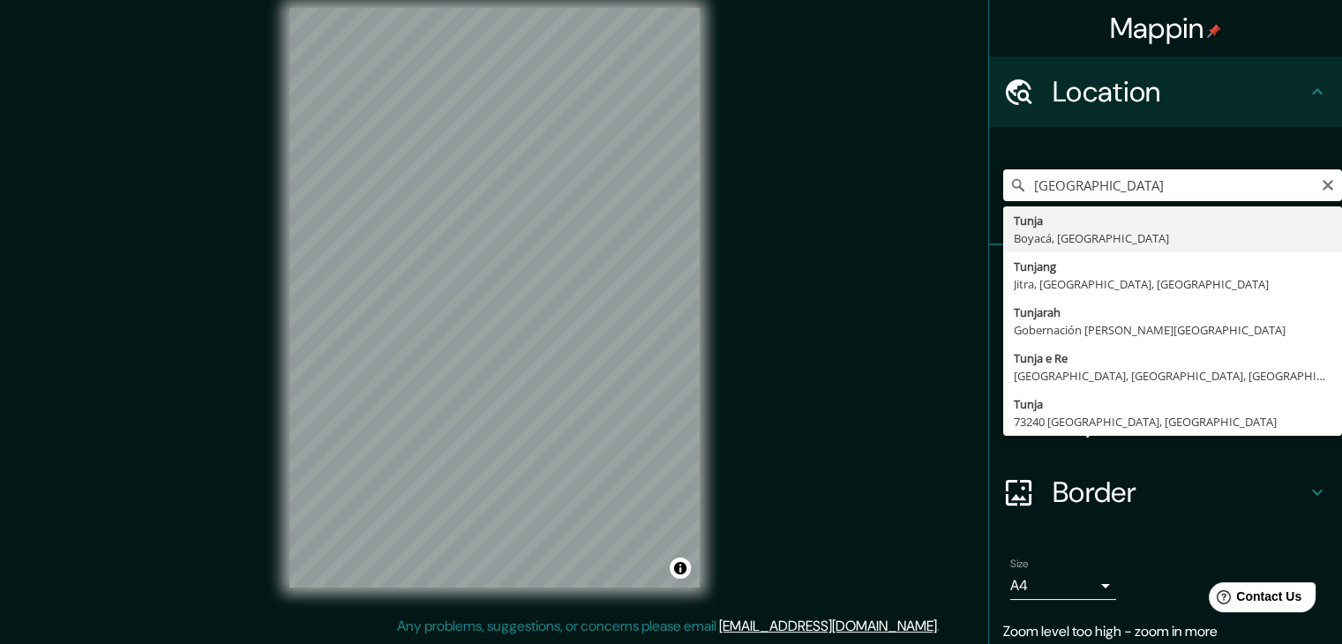
type input "Tunja, Boyacá, [GEOGRAPHIC_DATA]"
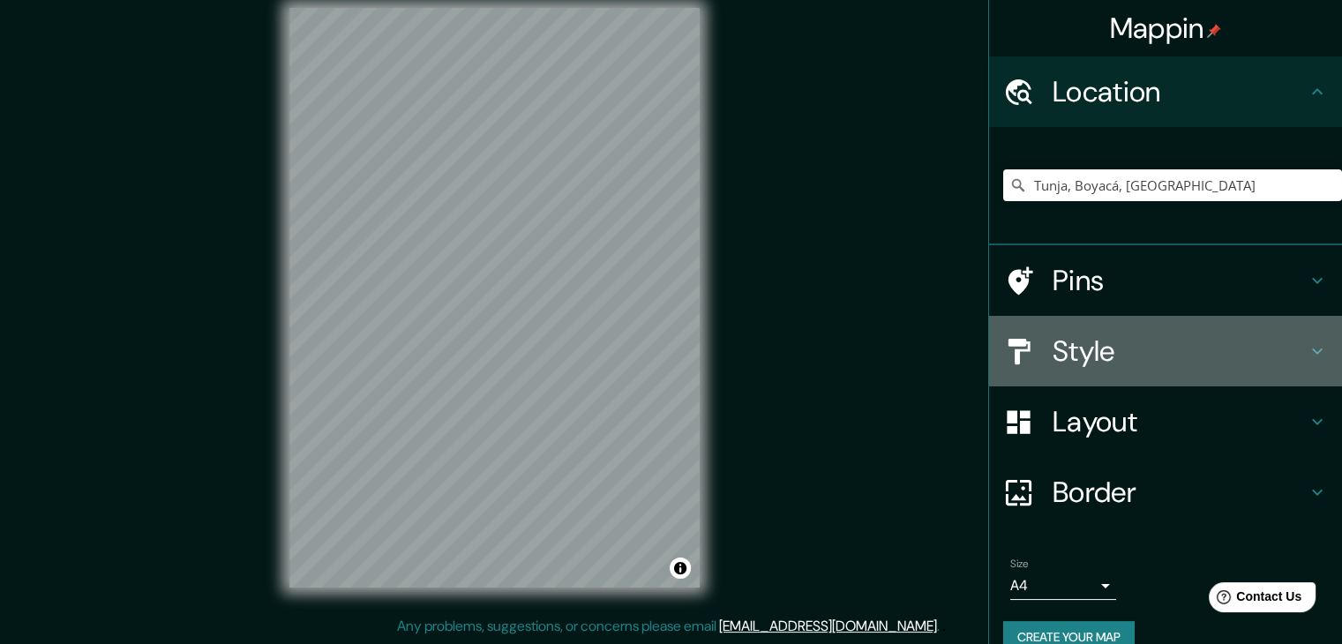
click at [1099, 364] on h4 "Style" at bounding box center [1179, 350] width 254 height 35
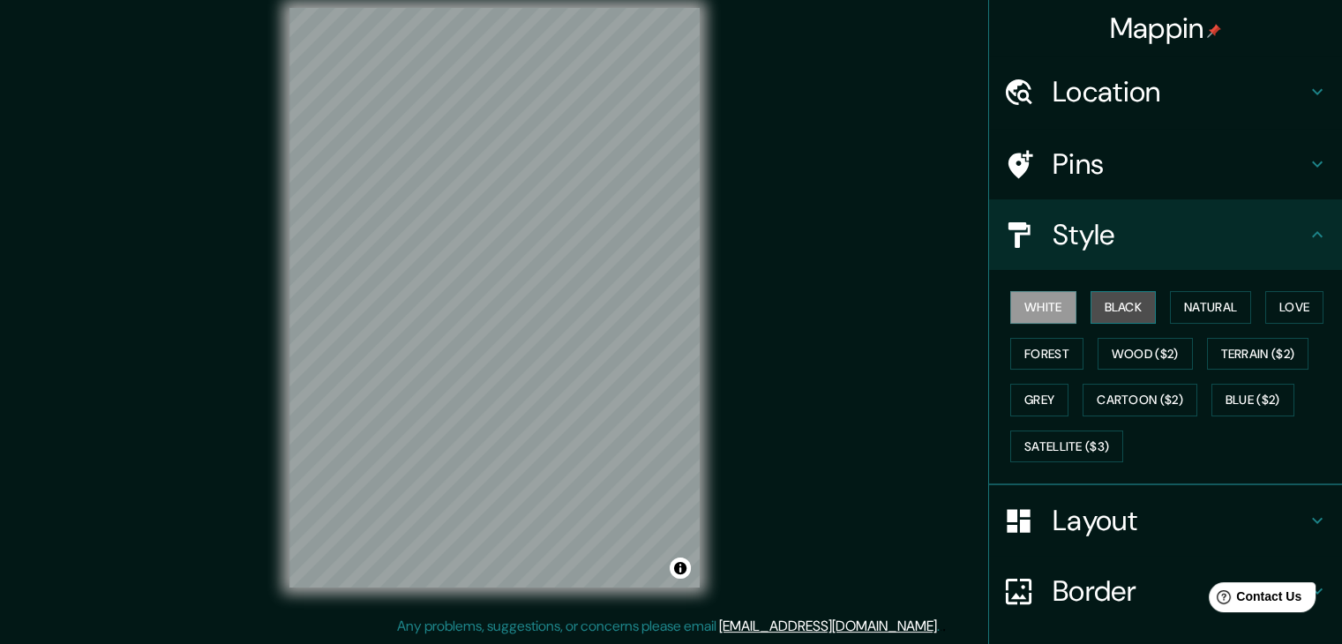
click at [1112, 302] on button "Black" at bounding box center [1123, 307] width 66 height 33
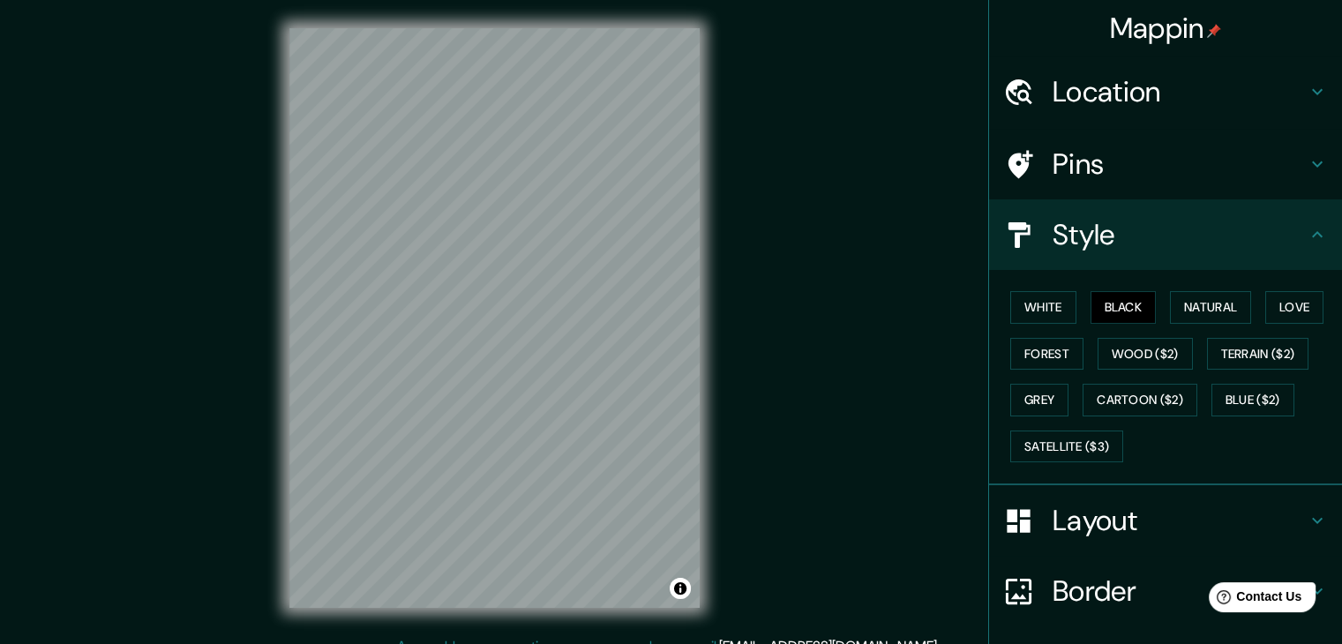
click at [853, 484] on div "Mappin Location [GEOGRAPHIC_DATA], [GEOGRAPHIC_DATA], [GEOGRAPHIC_DATA] Pins St…" at bounding box center [671, 332] width 1342 height 664
click at [852, 482] on div "Mappin Location [GEOGRAPHIC_DATA], [GEOGRAPHIC_DATA], [GEOGRAPHIC_DATA] Pins St…" at bounding box center [671, 332] width 1342 height 664
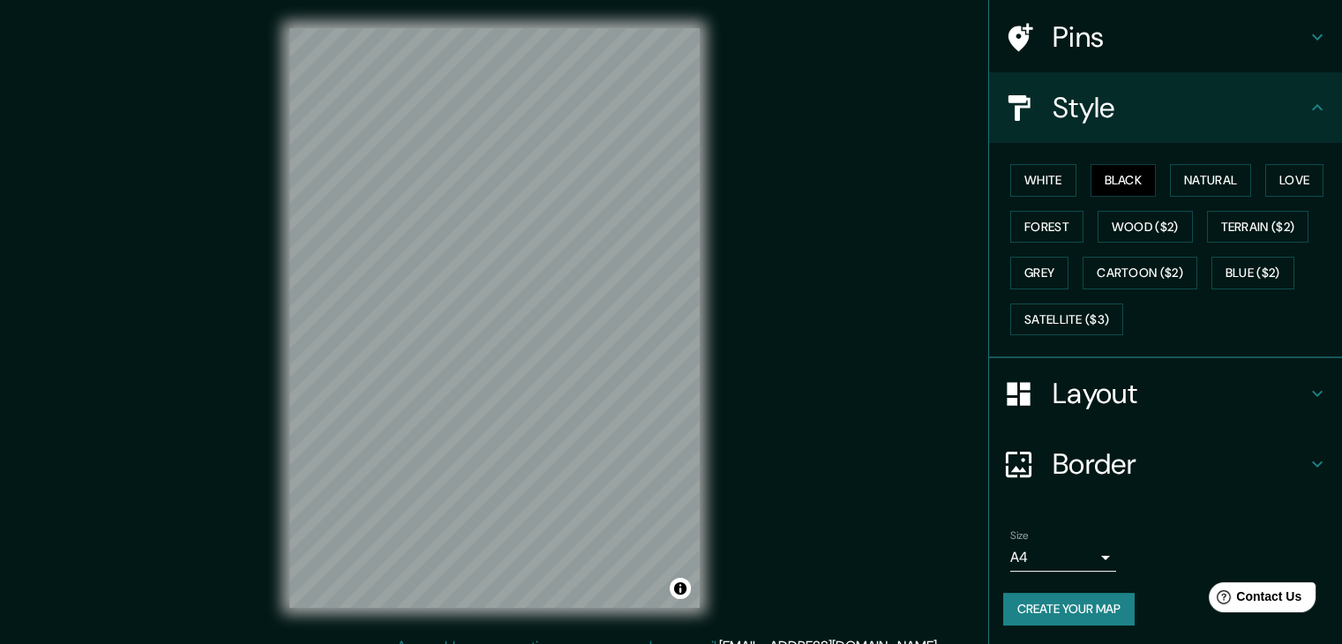
scroll to position [20, 0]
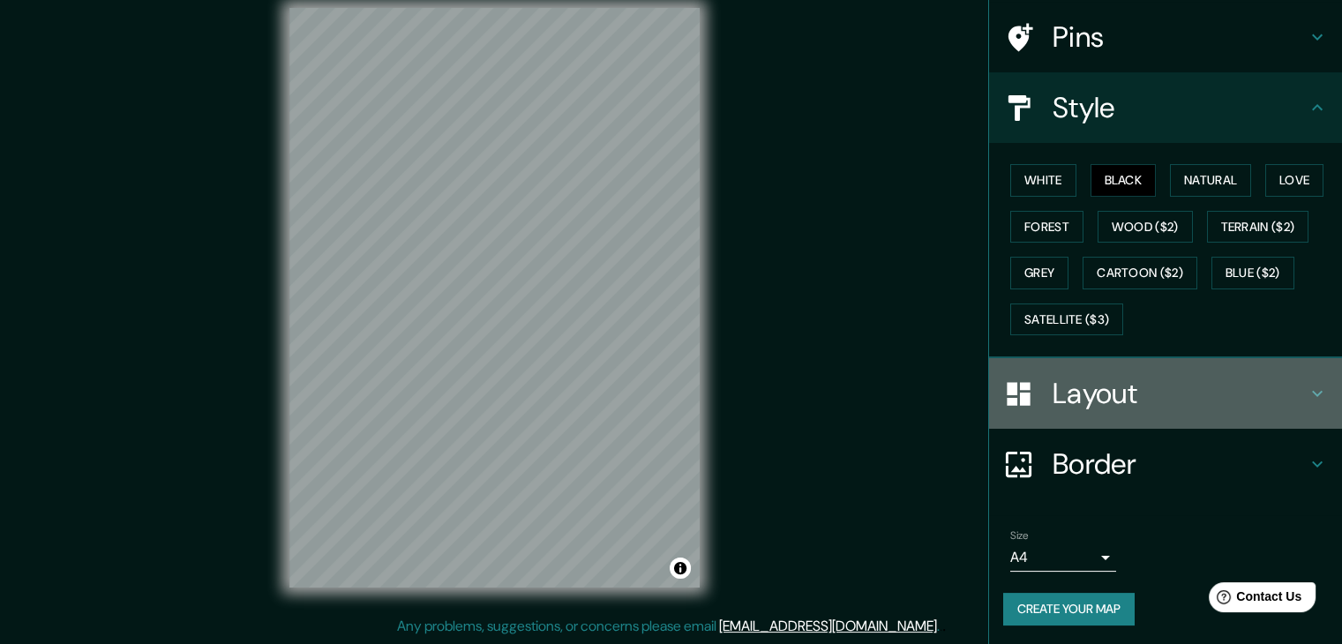
click at [1132, 395] on h4 "Layout" at bounding box center [1179, 393] width 254 height 35
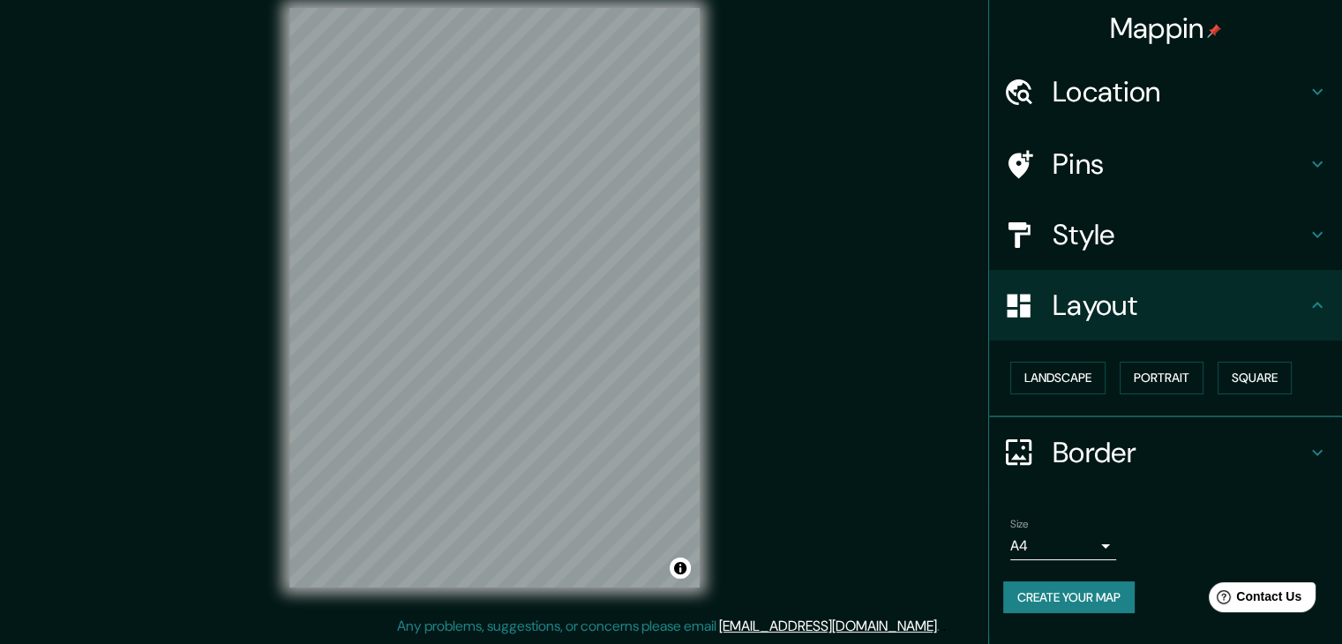
scroll to position [0, 0]
click at [1053, 388] on button "Landscape" at bounding box center [1057, 378] width 95 height 33
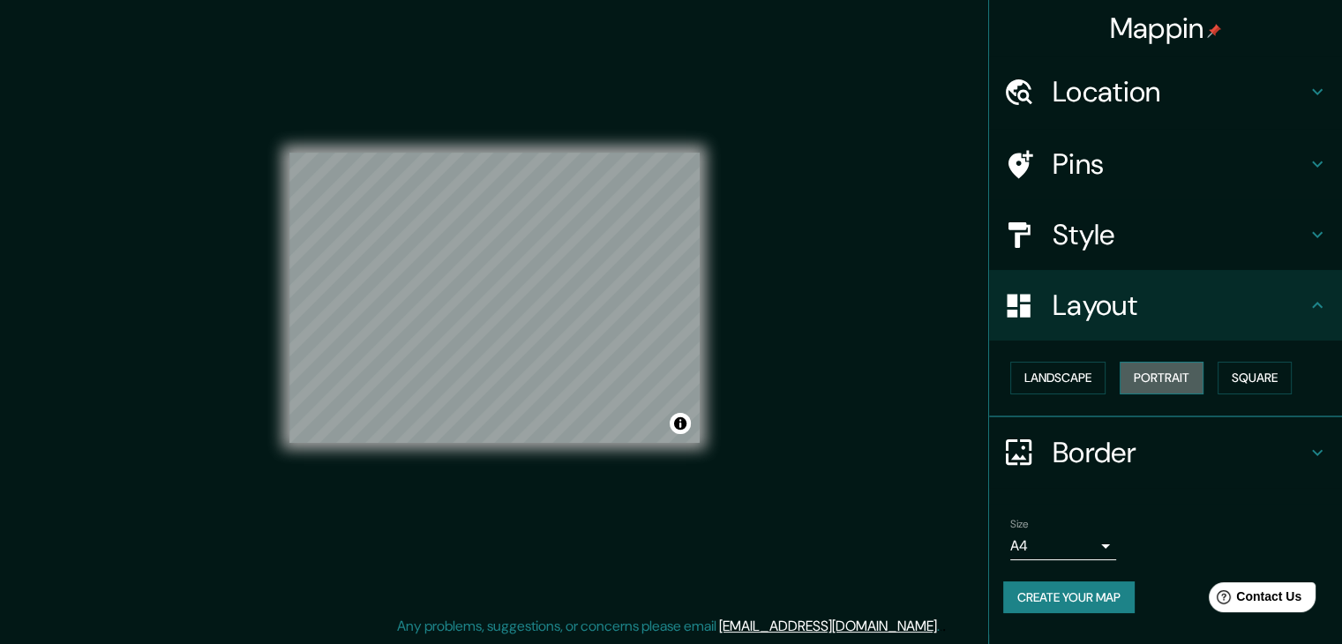
click at [1178, 376] on button "Portrait" at bounding box center [1161, 378] width 84 height 33
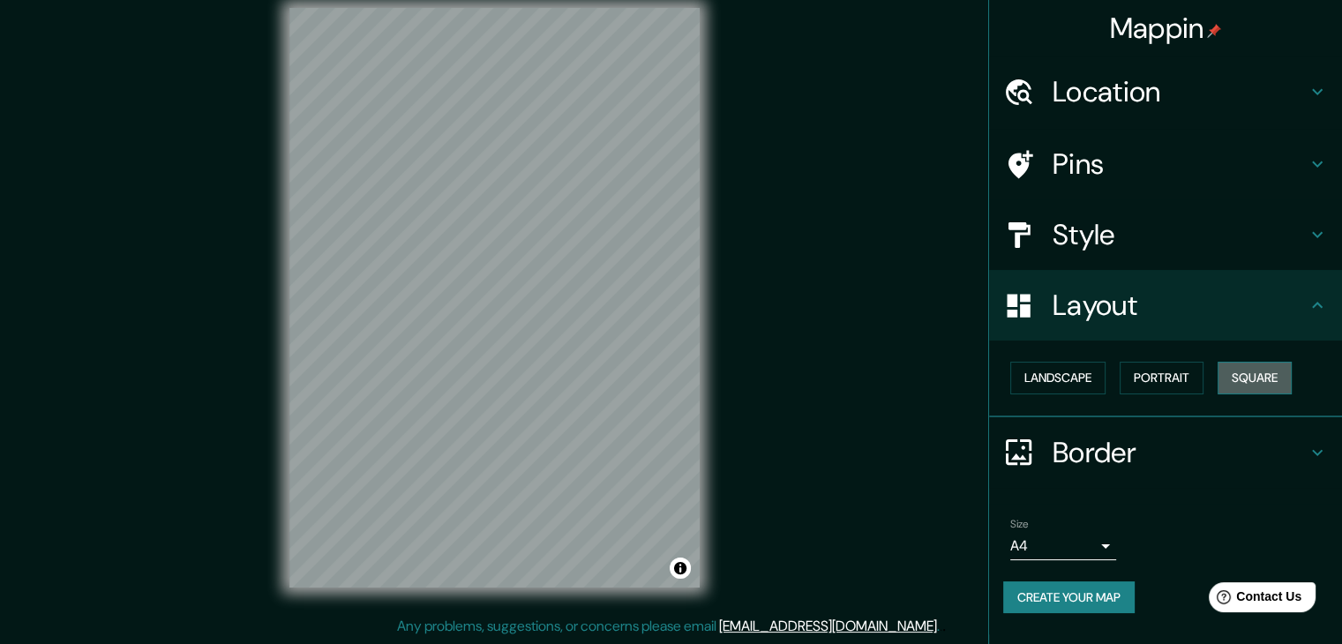
click at [1249, 377] on button "Square" at bounding box center [1254, 378] width 74 height 33
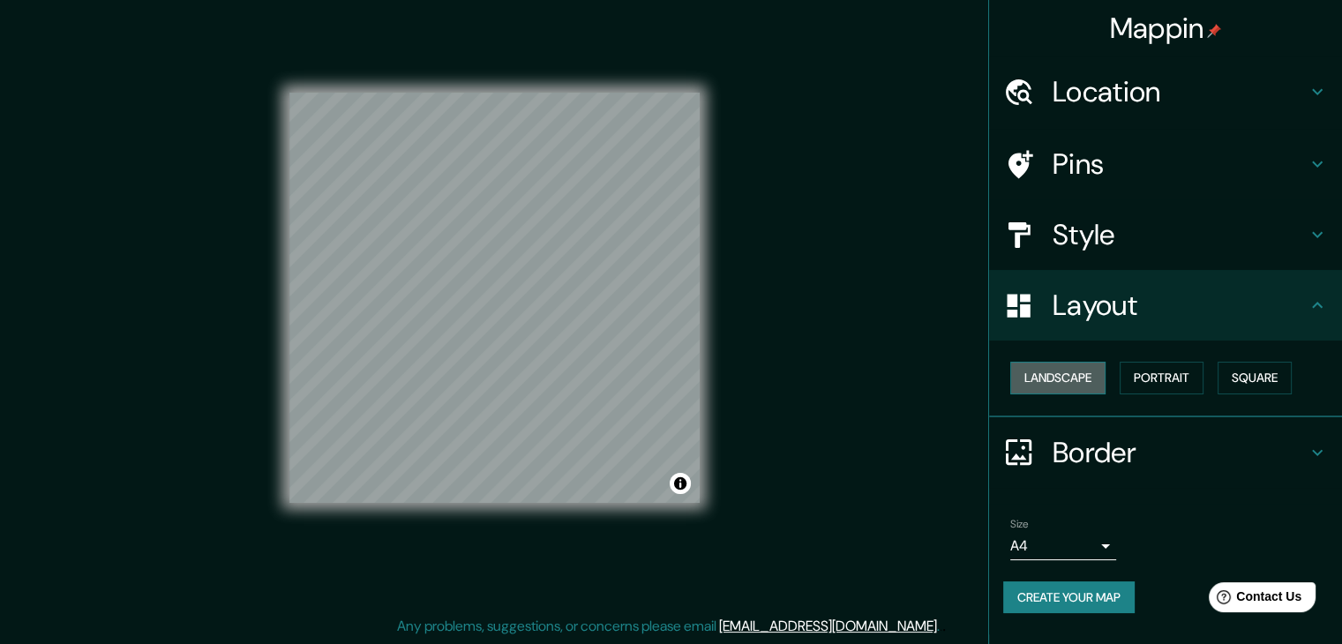
click at [1031, 381] on button "Landscape" at bounding box center [1057, 378] width 95 height 33
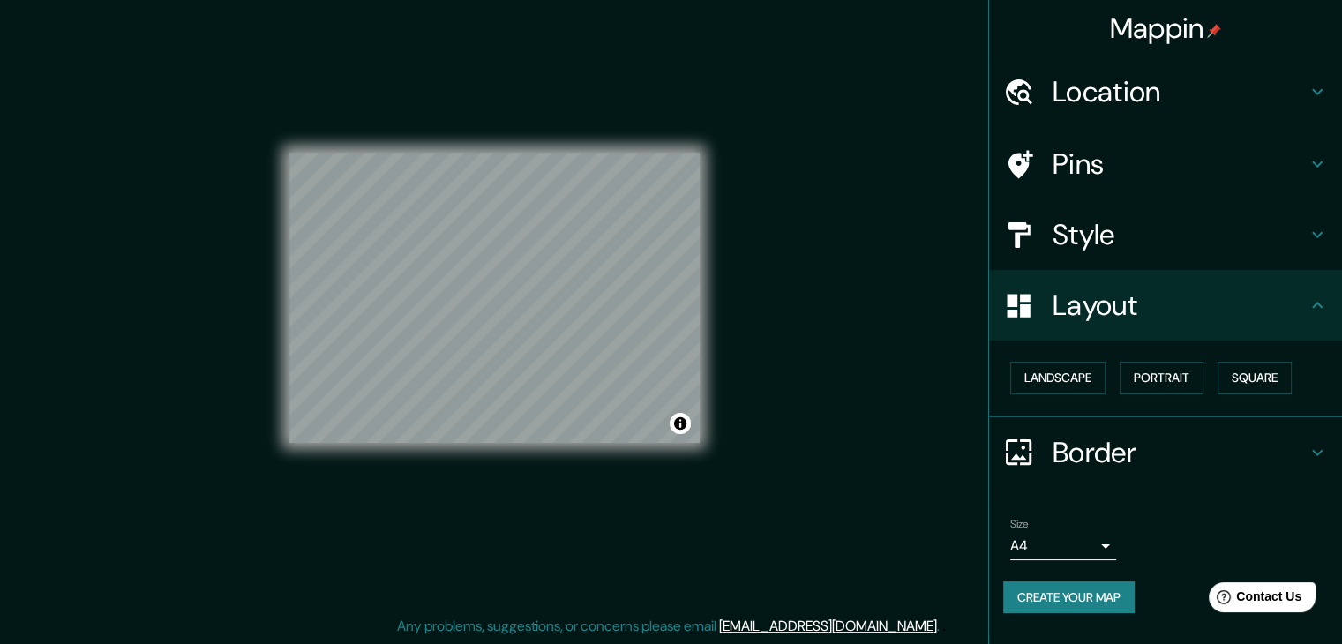
click at [1221, 374] on div "Landscape [GEOGRAPHIC_DATA]" at bounding box center [1172, 378] width 339 height 47
click at [1148, 380] on button "Portrait" at bounding box center [1161, 378] width 84 height 33
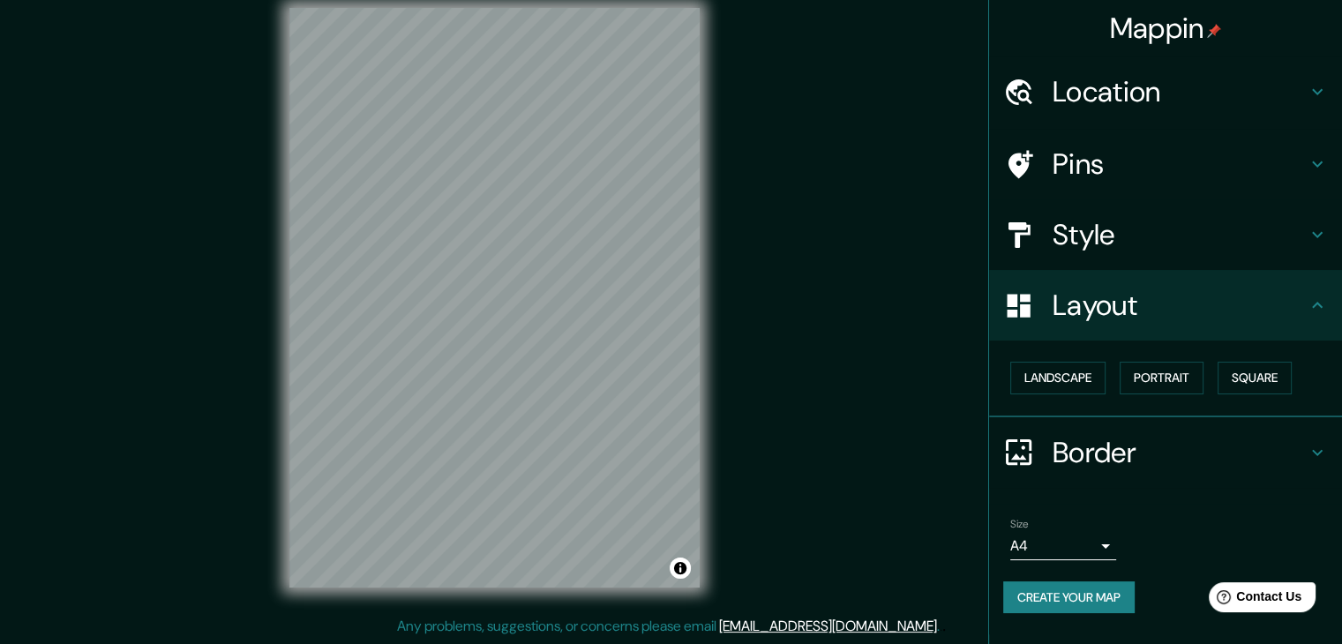
click at [1115, 467] on h4 "Border" at bounding box center [1179, 452] width 254 height 35
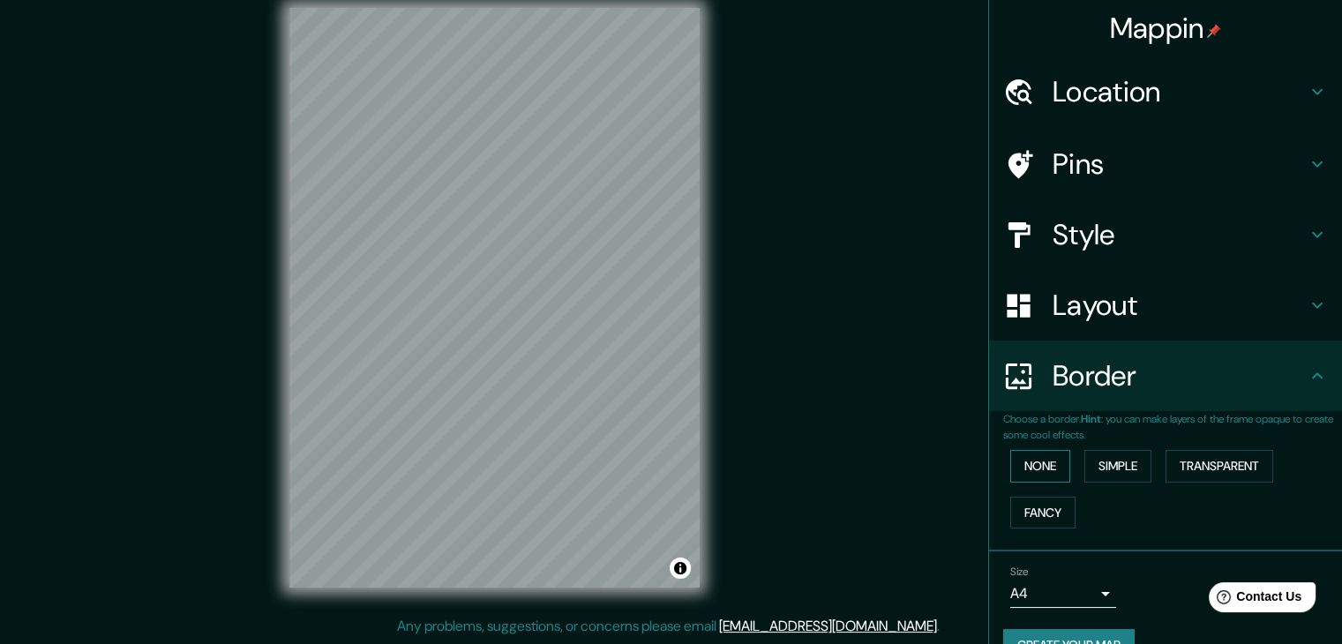
click at [1022, 458] on button "None" at bounding box center [1040, 466] width 60 height 33
click at [1020, 456] on button "None" at bounding box center [1040, 466] width 60 height 33
click at [1102, 467] on button "Simple" at bounding box center [1117, 466] width 67 height 33
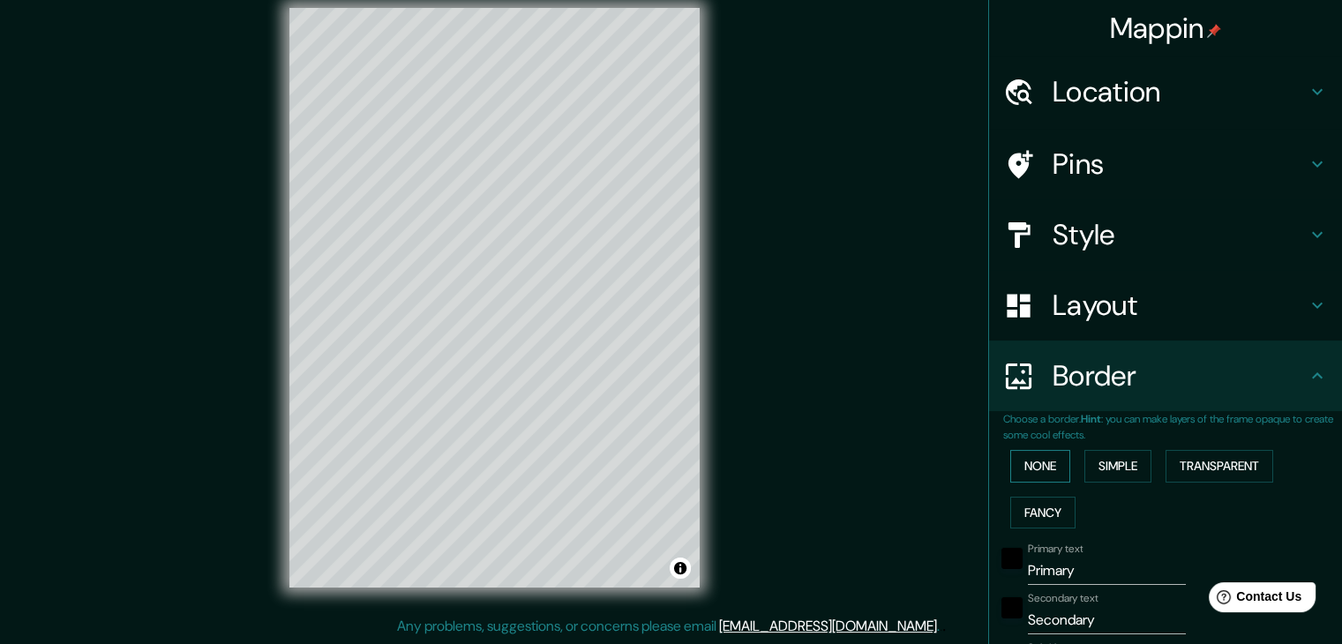
click at [1037, 467] on button "None" at bounding box center [1040, 466] width 60 height 33
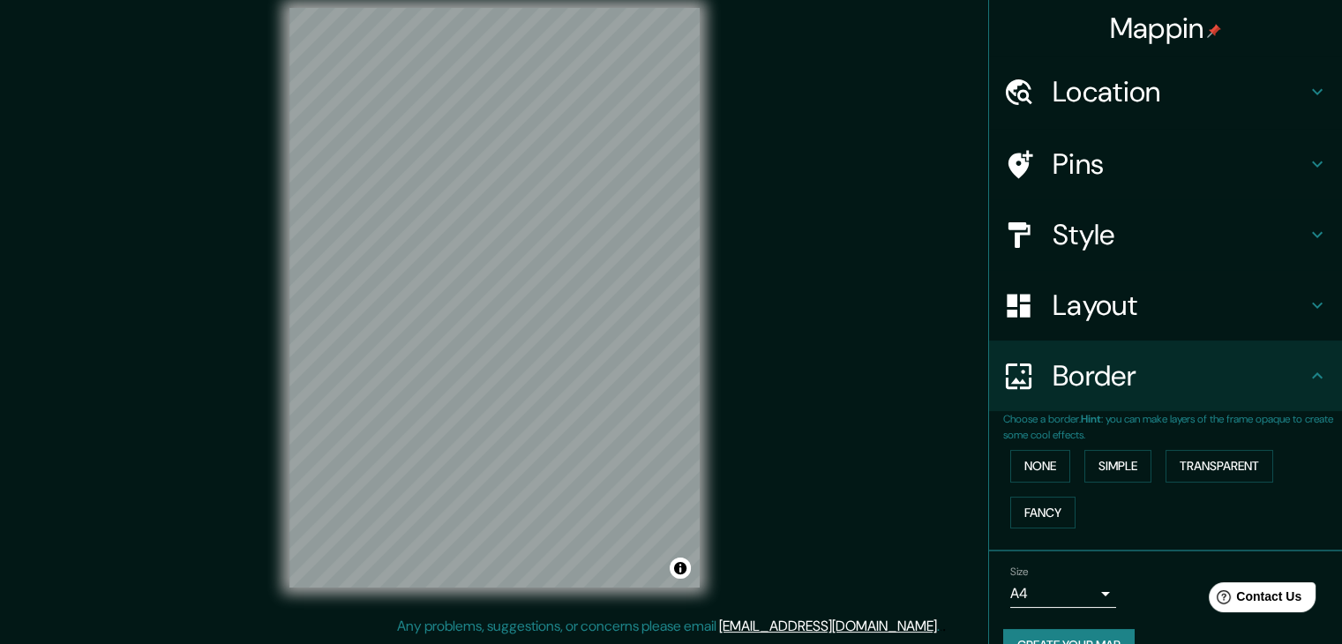
scroll to position [37, 0]
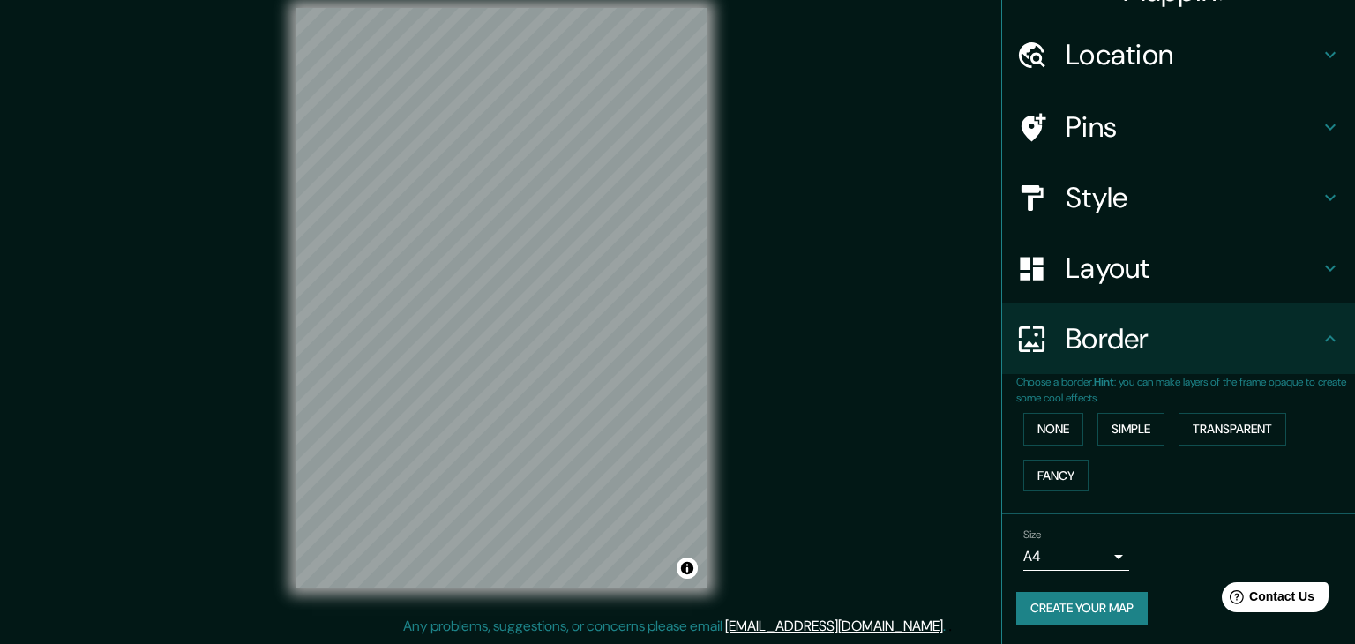
click at [1076, 546] on body "Mappin Location [GEOGRAPHIC_DATA], [GEOGRAPHIC_DATA], [GEOGRAPHIC_DATA] Pins St…" at bounding box center [677, 302] width 1355 height 644
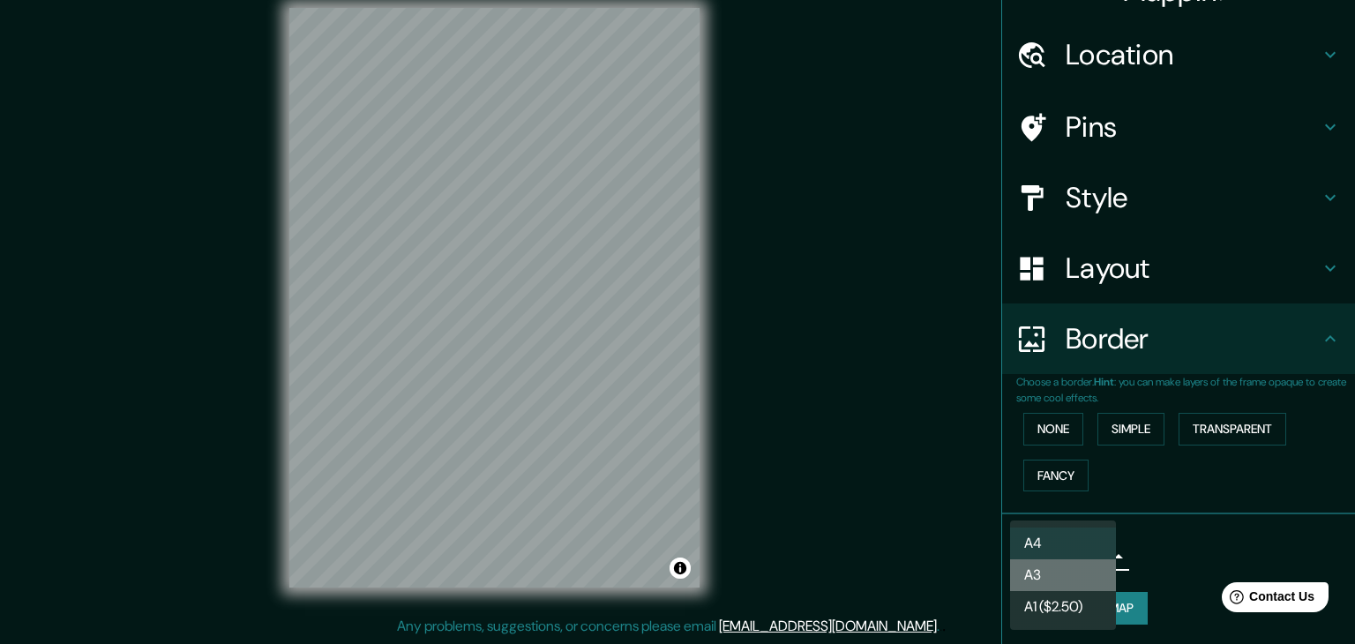
click at [1062, 576] on li "A3" at bounding box center [1063, 575] width 106 height 32
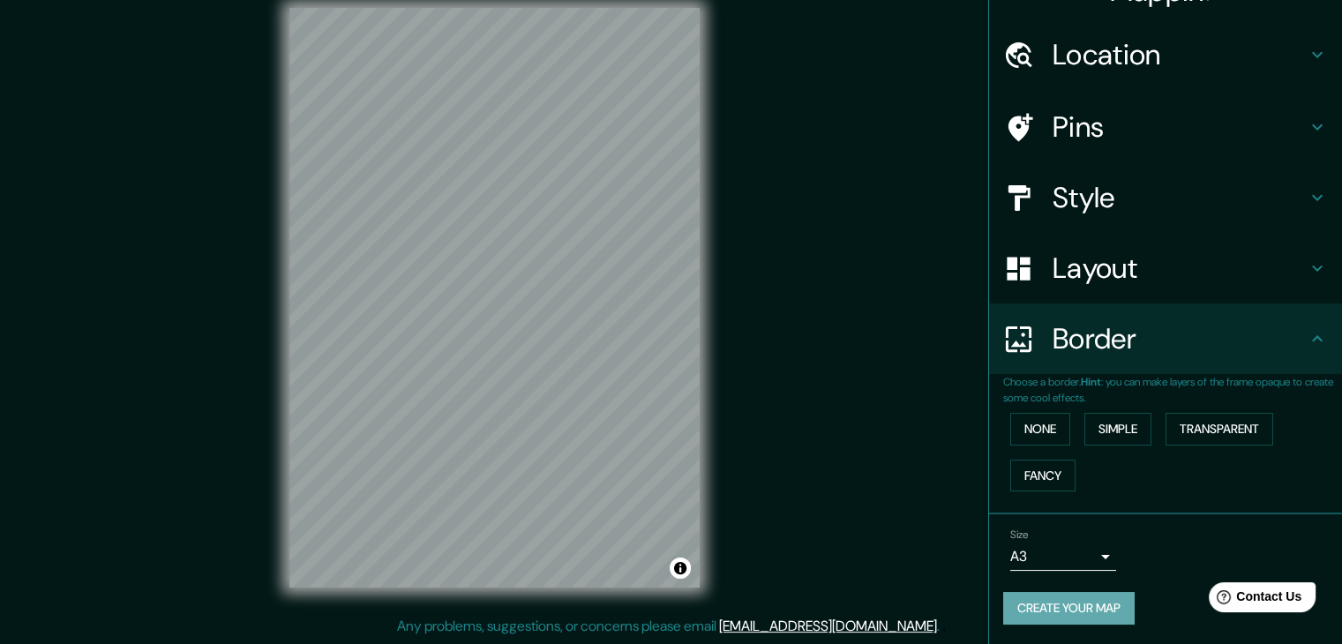
click at [1083, 600] on button "Create your map" at bounding box center [1068, 608] width 131 height 33
click at [900, 116] on div "Mappin Location [GEOGRAPHIC_DATA], [GEOGRAPHIC_DATA], [GEOGRAPHIC_DATA] Pins St…" at bounding box center [671, 312] width 1342 height 664
click at [1097, 608] on button "Create your map" at bounding box center [1068, 608] width 131 height 33
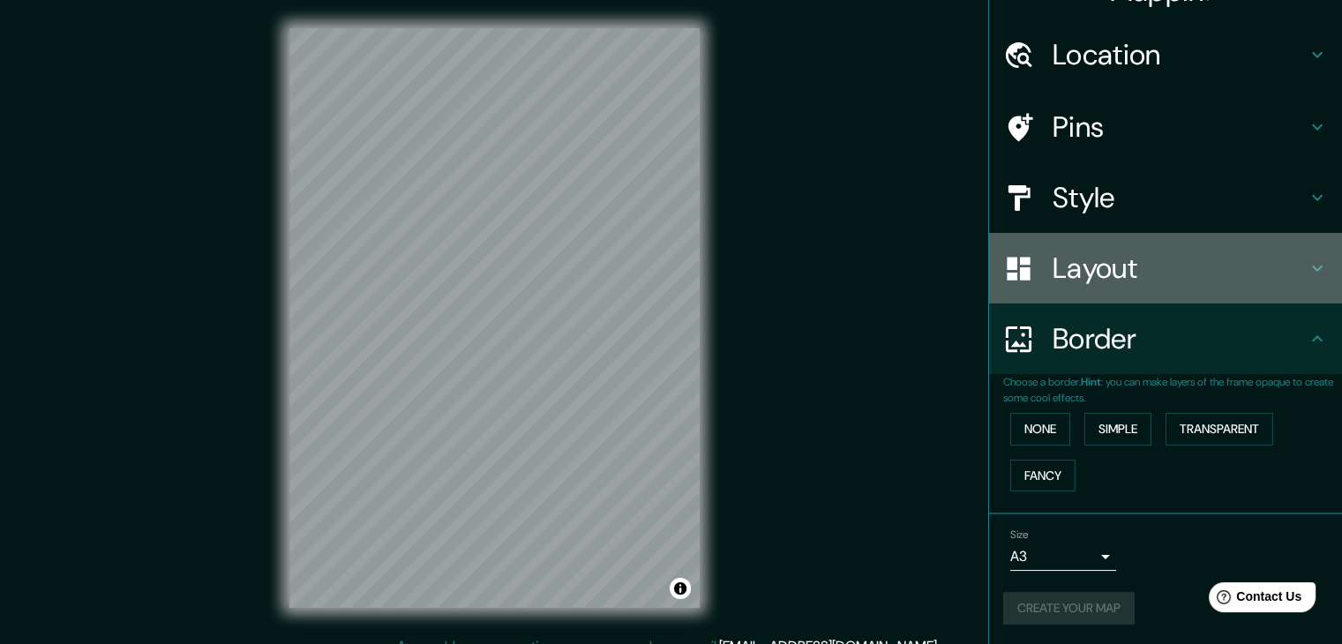
click at [1080, 260] on h4 "Layout" at bounding box center [1179, 267] width 254 height 35
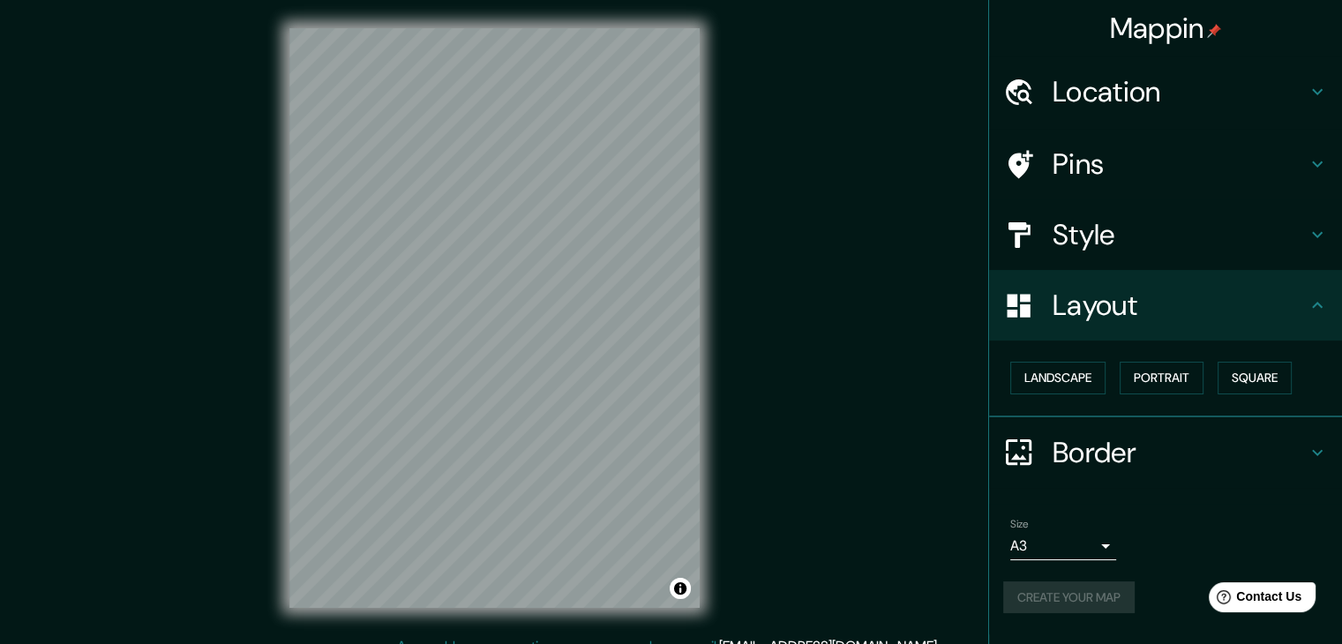
scroll to position [20, 0]
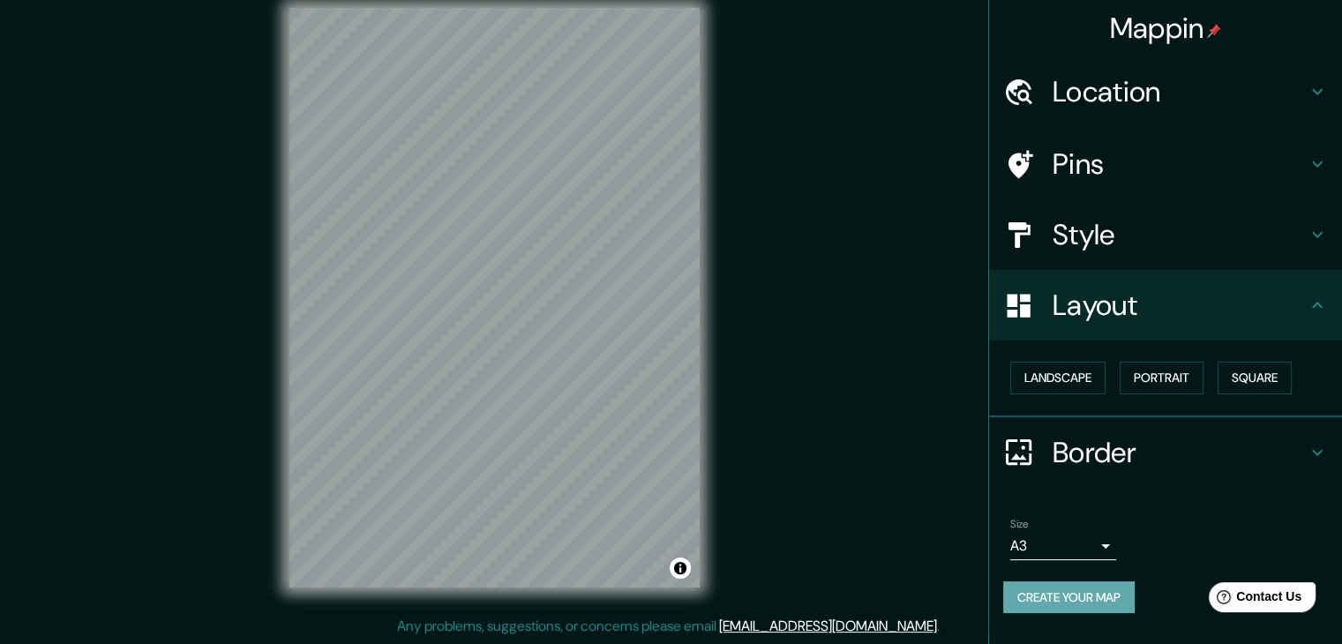
click at [1104, 611] on button "Create your map" at bounding box center [1068, 597] width 131 height 33
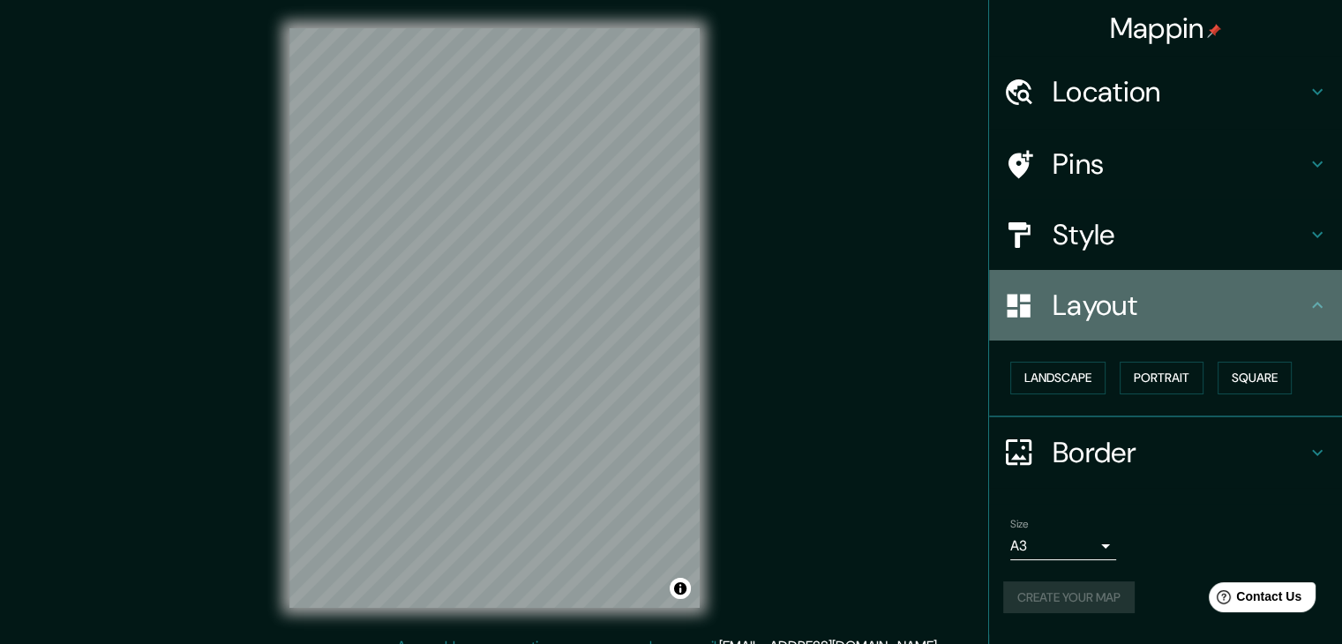
click at [1307, 307] on icon at bounding box center [1316, 305] width 21 height 21
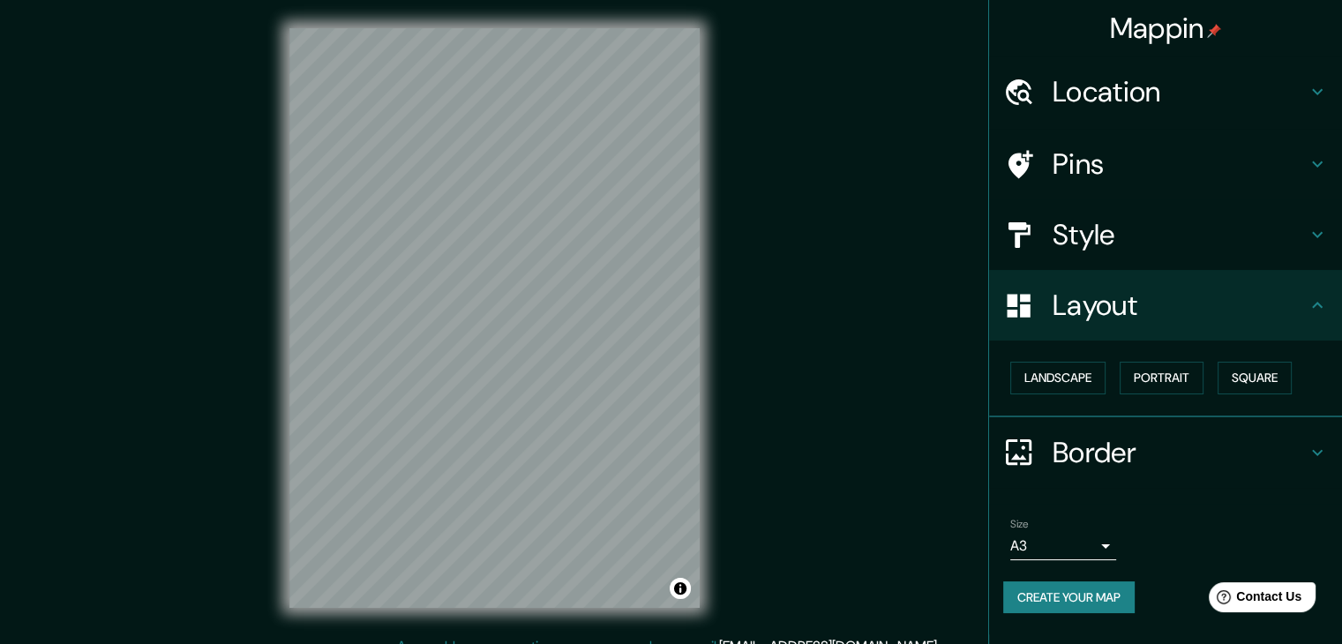
scroll to position [20, 0]
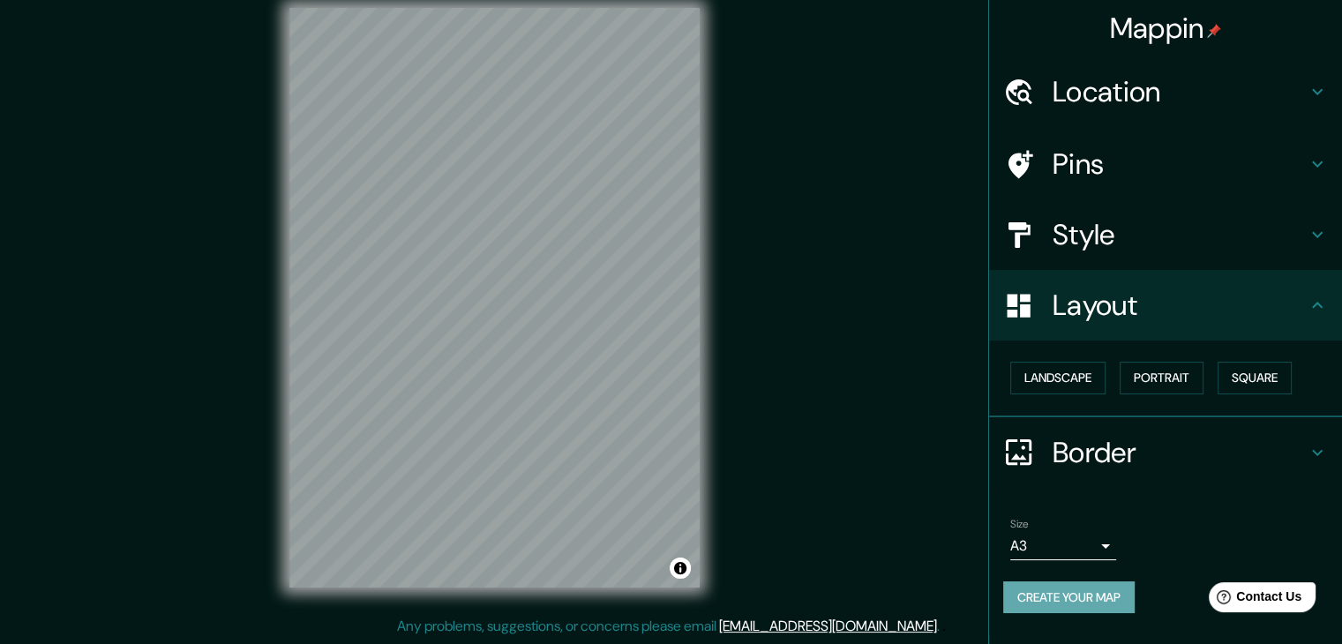
click at [1095, 588] on button "Create your map" at bounding box center [1068, 597] width 131 height 33
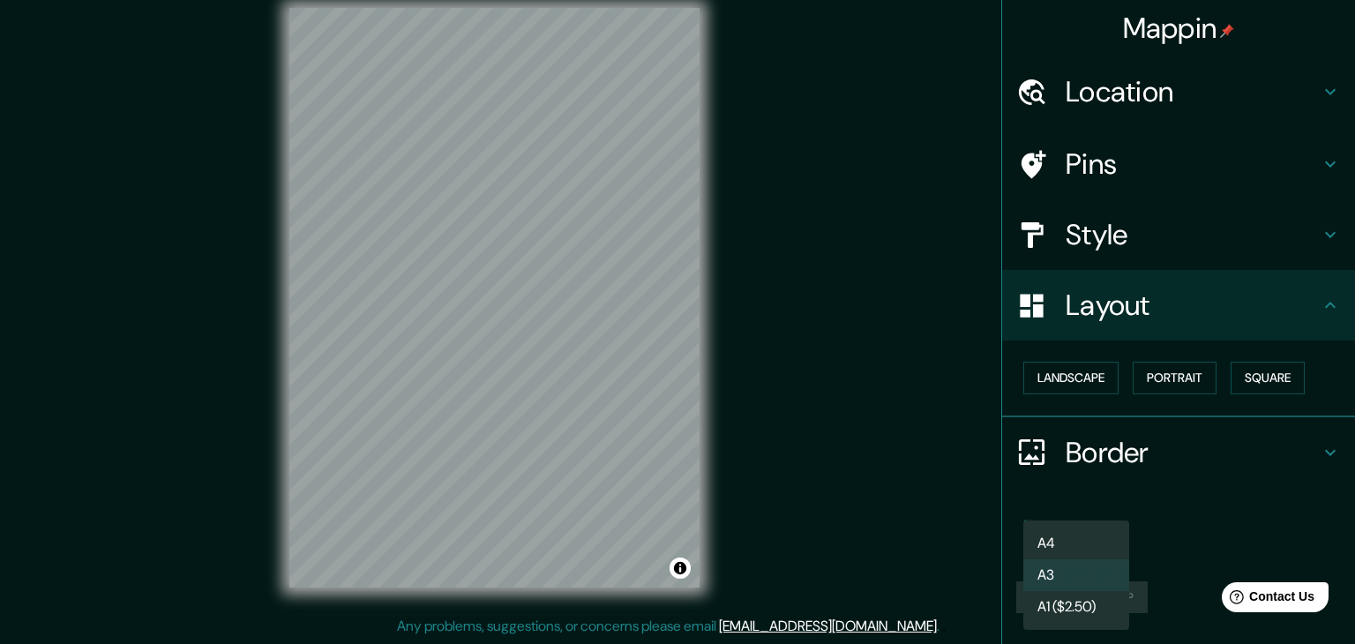
click at [1094, 542] on body "Mappin Location [GEOGRAPHIC_DATA], [GEOGRAPHIC_DATA], [GEOGRAPHIC_DATA] Pins St…" at bounding box center [677, 302] width 1355 height 644
click at [1071, 605] on li "A1 ($2.50)" at bounding box center [1076, 607] width 106 height 32
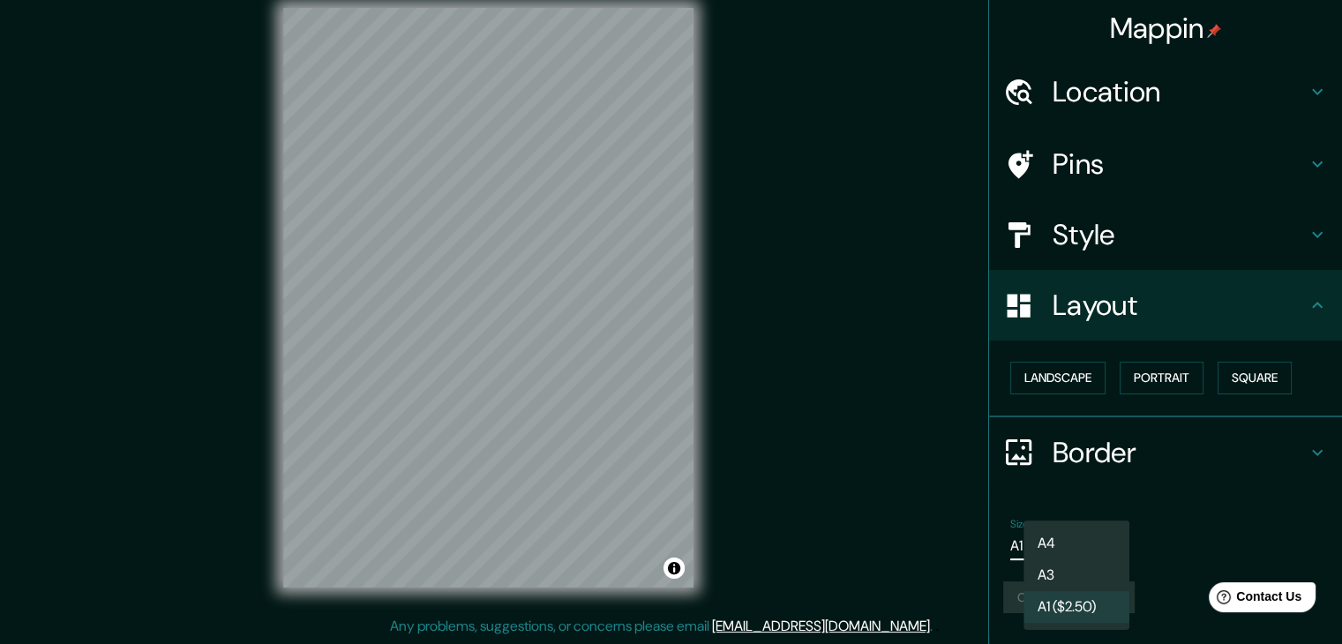
click at [1073, 539] on body "Mappin Location [GEOGRAPHIC_DATA], [GEOGRAPHIC_DATA], [GEOGRAPHIC_DATA] Pins St…" at bounding box center [671, 302] width 1342 height 644
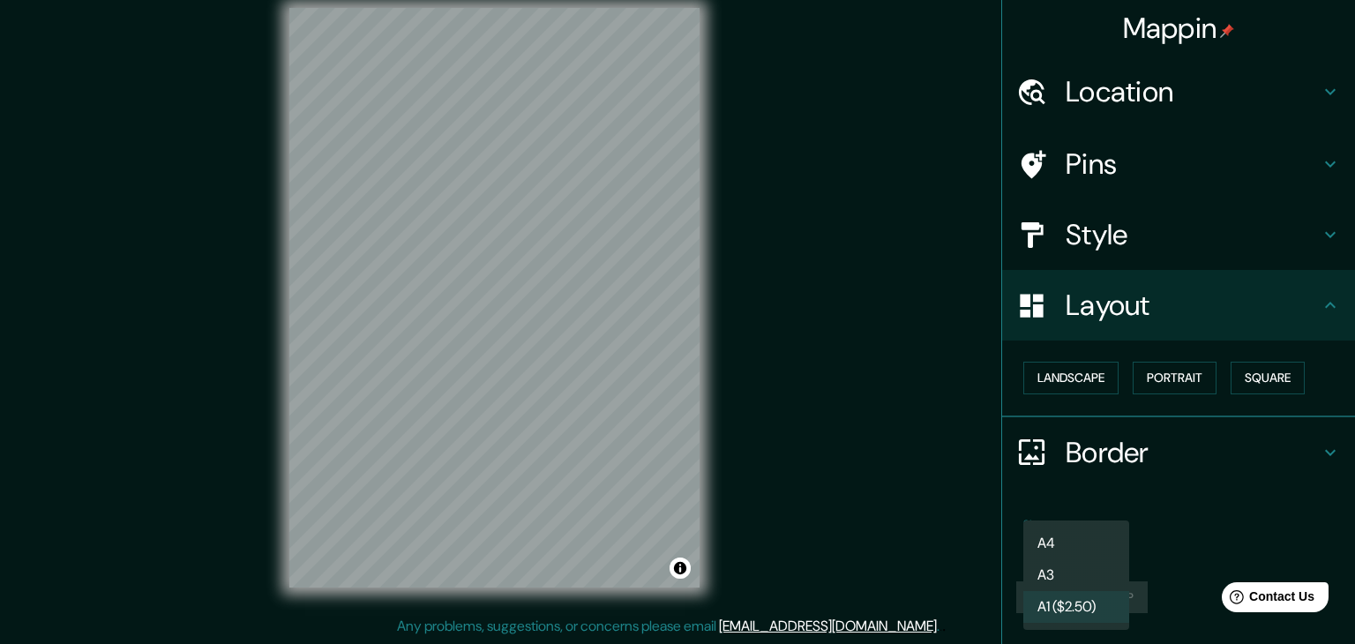
click at [1059, 583] on li "A3" at bounding box center [1076, 575] width 106 height 32
type input "a4"
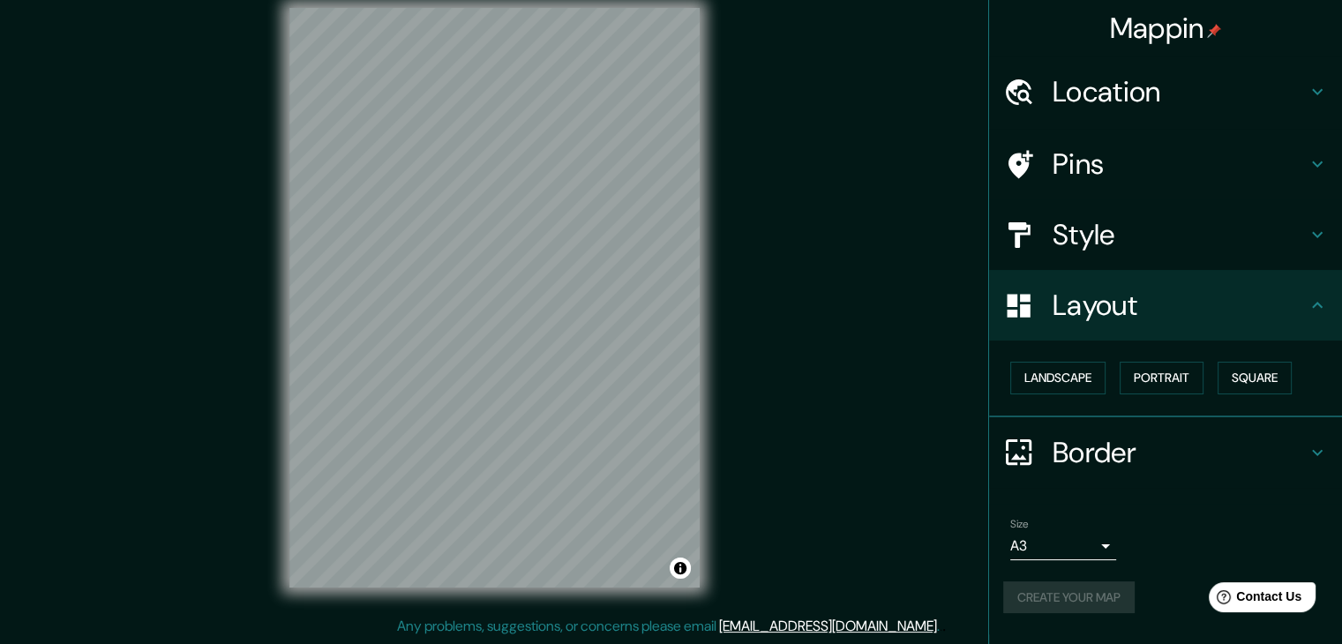
click at [1065, 604] on div "Create your map" at bounding box center [1165, 597] width 325 height 33
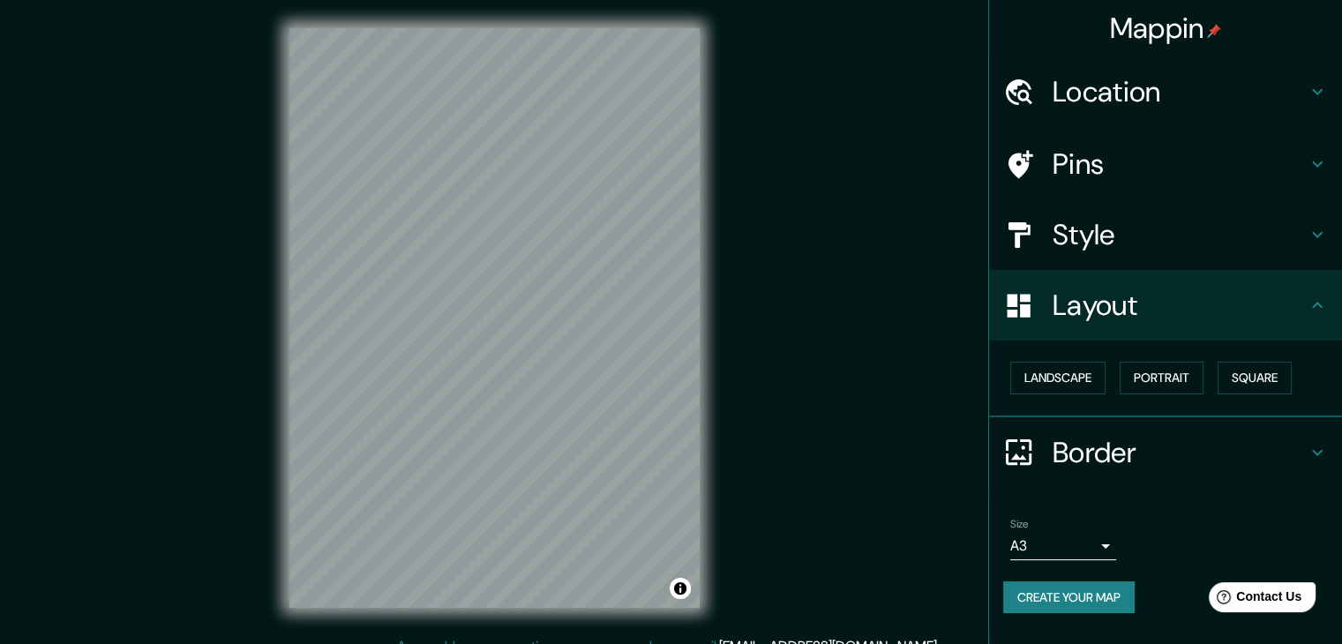
click at [813, 229] on div "Mappin Location [GEOGRAPHIC_DATA], [GEOGRAPHIC_DATA], [GEOGRAPHIC_DATA] Pins St…" at bounding box center [671, 332] width 1342 height 664
click at [734, 310] on div "Mappin Location [GEOGRAPHIC_DATA], [GEOGRAPHIC_DATA], [GEOGRAPHIC_DATA] Pins St…" at bounding box center [671, 332] width 1342 height 664
click at [822, 337] on div "Mappin Location [GEOGRAPHIC_DATA], [GEOGRAPHIC_DATA], [GEOGRAPHIC_DATA] Pins St…" at bounding box center [671, 332] width 1342 height 664
click at [855, 391] on div "Mappin Location [GEOGRAPHIC_DATA], [GEOGRAPHIC_DATA], [GEOGRAPHIC_DATA] Pins St…" at bounding box center [671, 332] width 1342 height 664
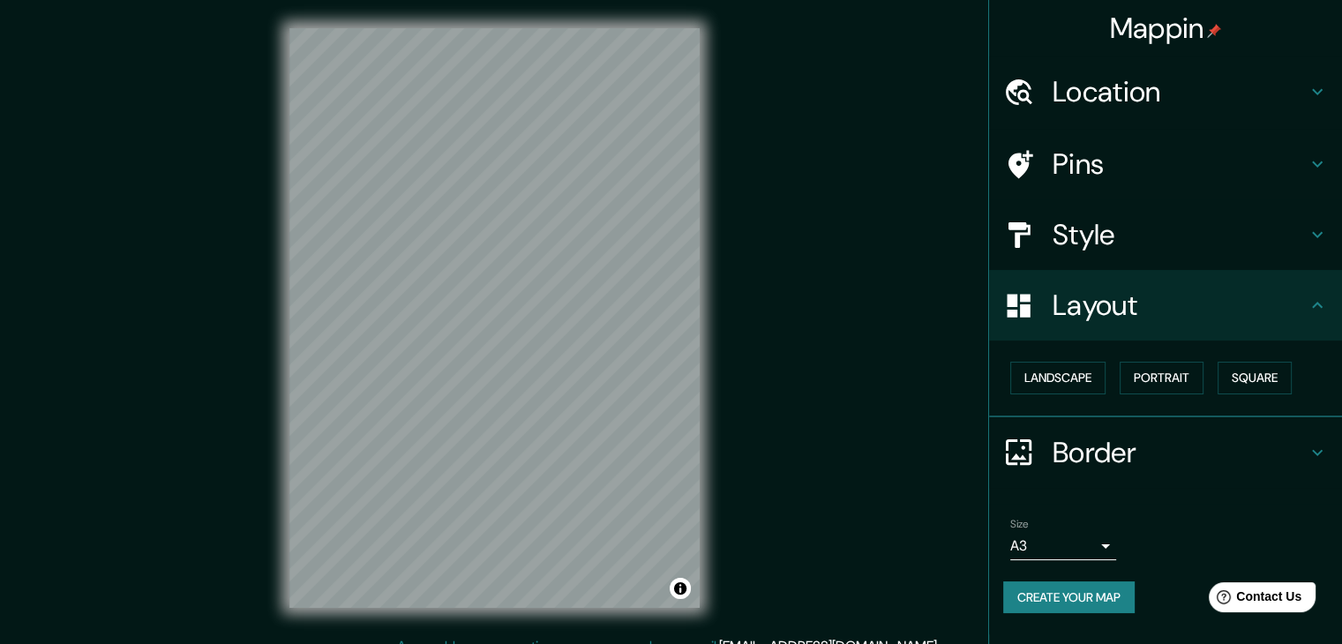
click at [504, 609] on div "© Mapbox © OpenStreetMap Improve this map" at bounding box center [494, 318] width 467 height 636
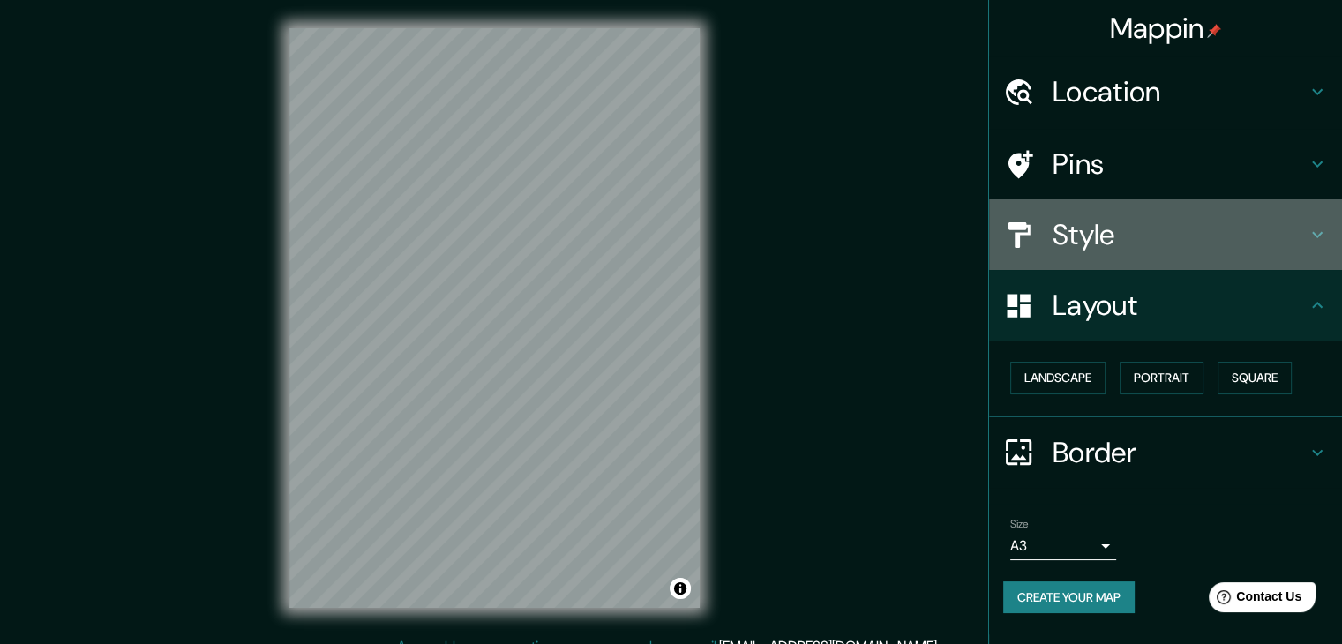
click at [1126, 237] on h4 "Style" at bounding box center [1179, 234] width 254 height 35
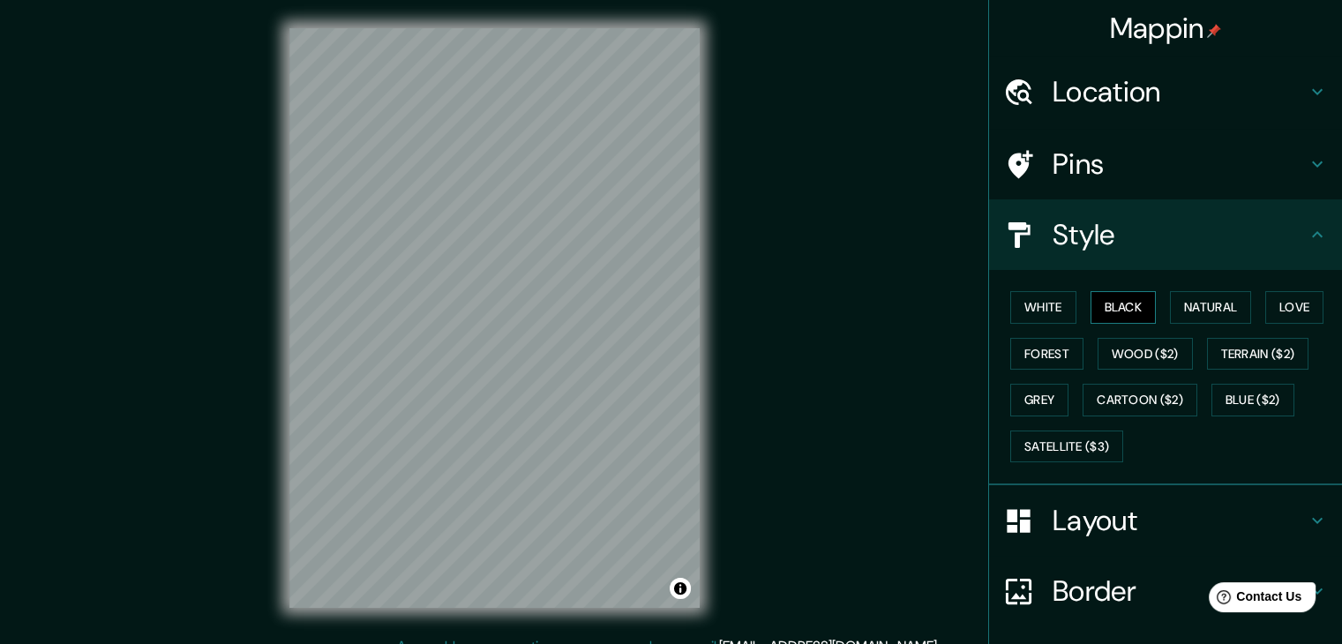
drag, startPoint x: 1096, startPoint y: 305, endPoint x: 1110, endPoint y: 307, distance: 13.3
click at [1110, 307] on button "Black" at bounding box center [1123, 307] width 66 height 33
click at [1034, 313] on button "White" at bounding box center [1043, 307] width 66 height 33
